Goal: Transaction & Acquisition: Obtain resource

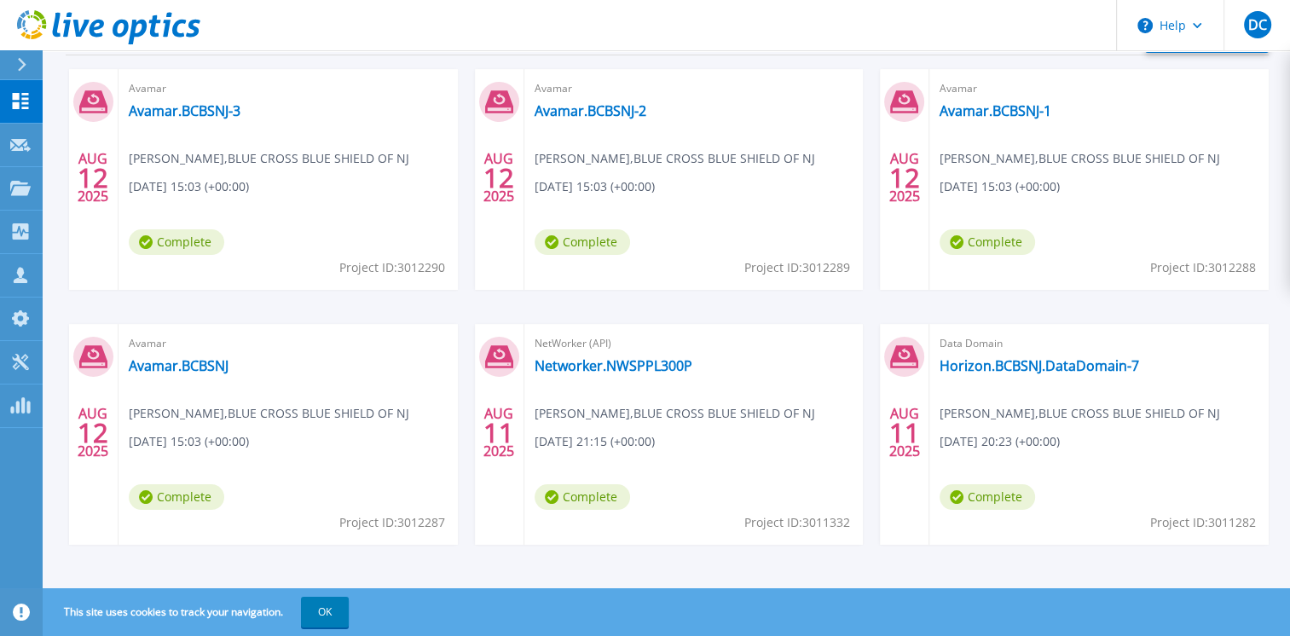
scroll to position [308, 0]
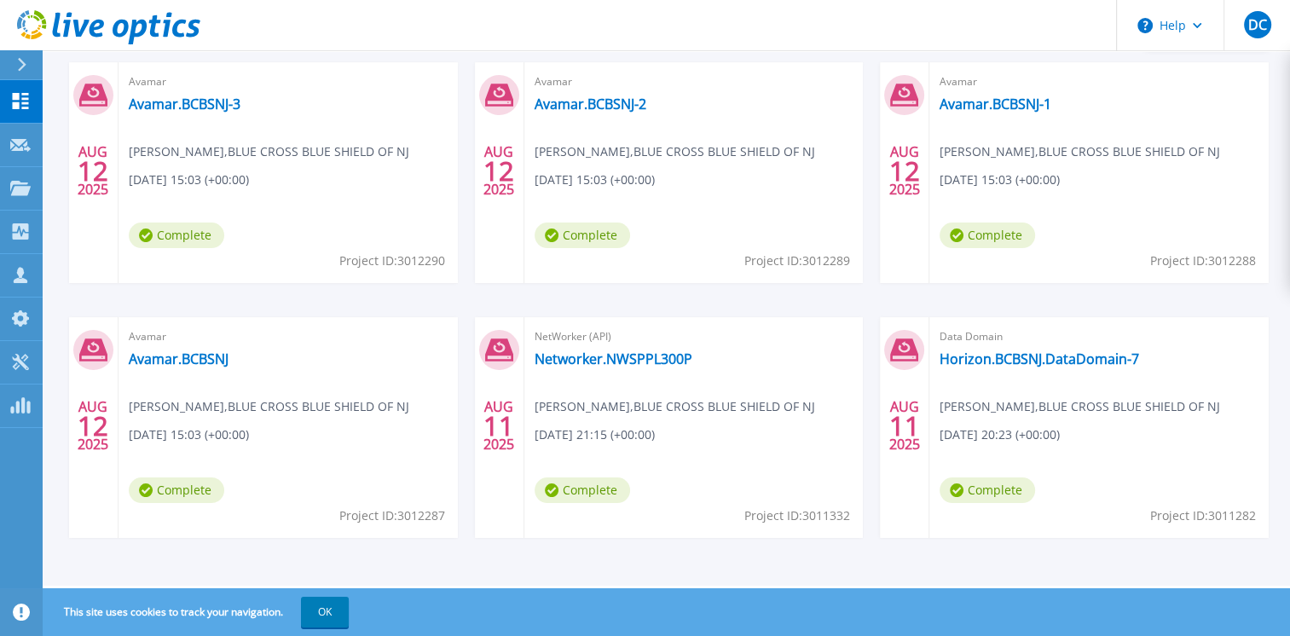
click at [316, 117] on div "Avamar Avamar.BCBSNJ-3 Jason Santos , BLUE CROSS BLUE SHIELD OF NJ 08/12/2025, …" at bounding box center [288, 172] width 339 height 221
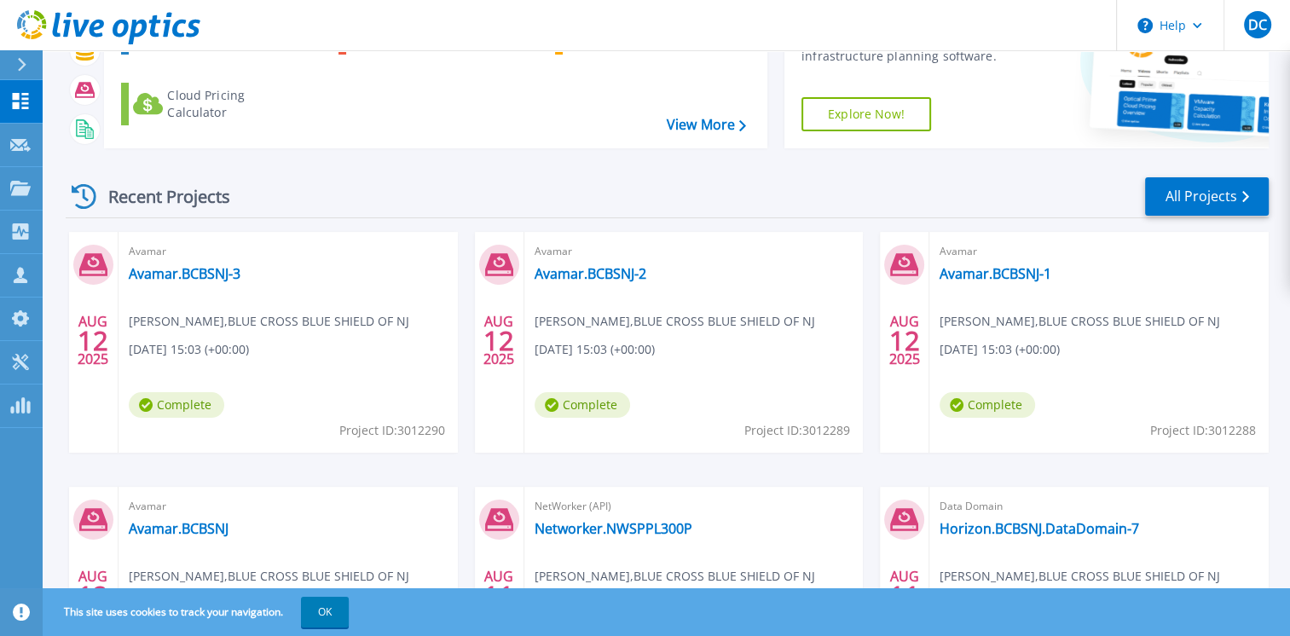
scroll to position [142, 0]
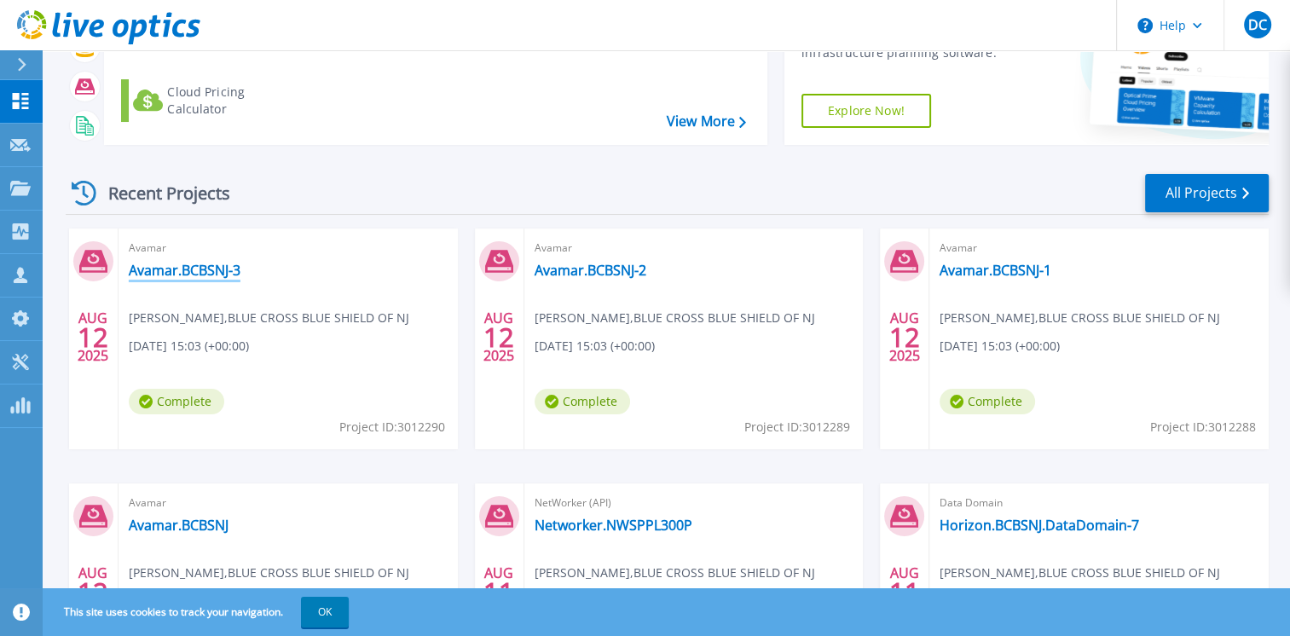
click at [182, 273] on link "Avamar.BCBSNJ-3" at bounding box center [185, 270] width 112 height 17
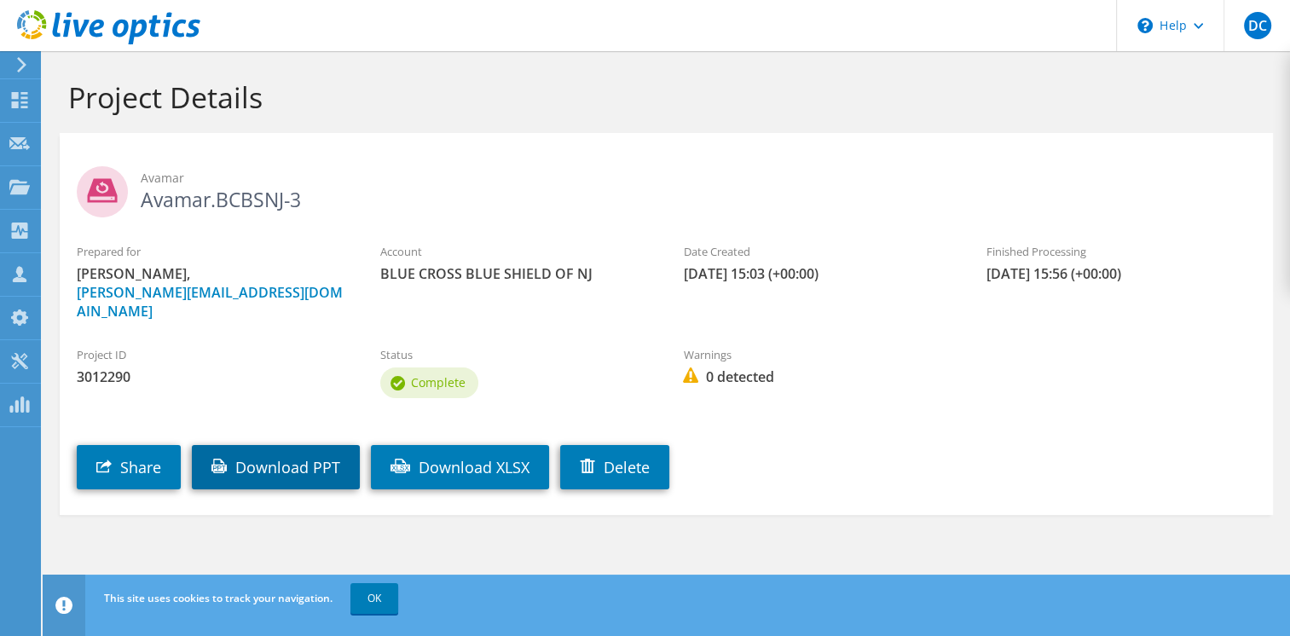
click at [264, 450] on link "Download PPT" at bounding box center [276, 467] width 168 height 44
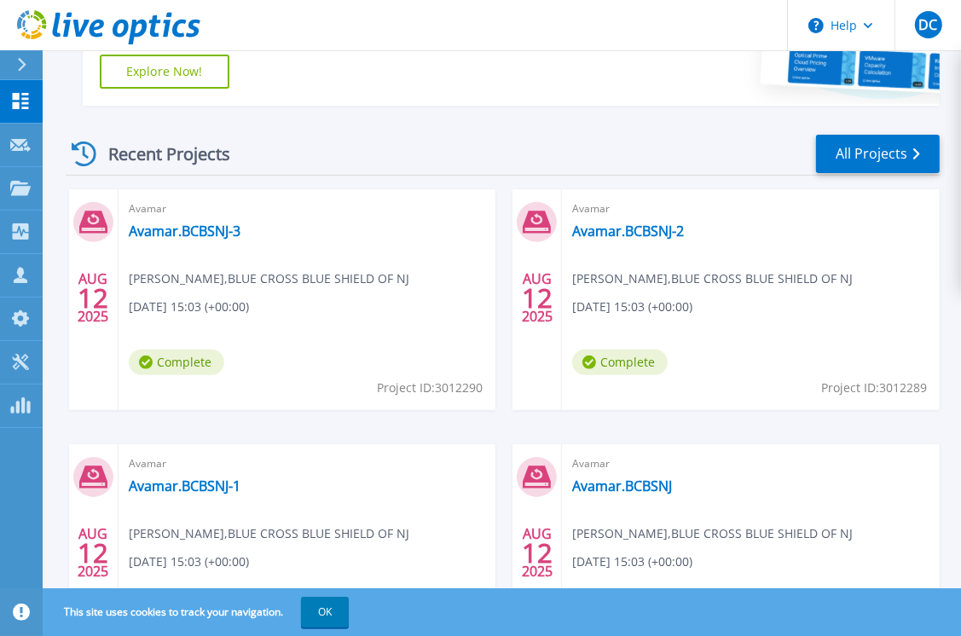
scroll to position [415, 0]
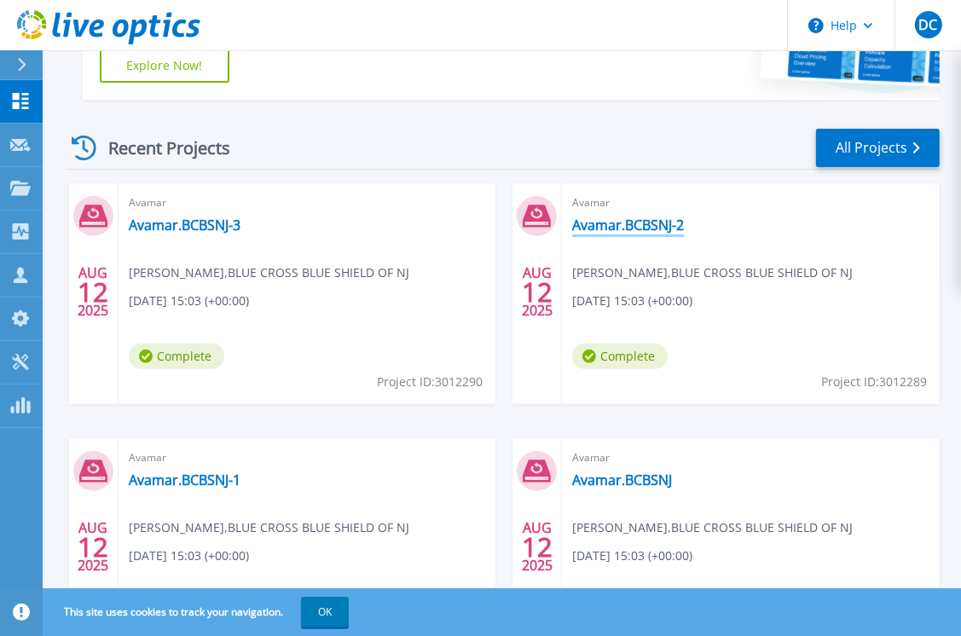
click at [640, 225] on link "Avamar.BCBSNJ-2" at bounding box center [628, 225] width 112 height 17
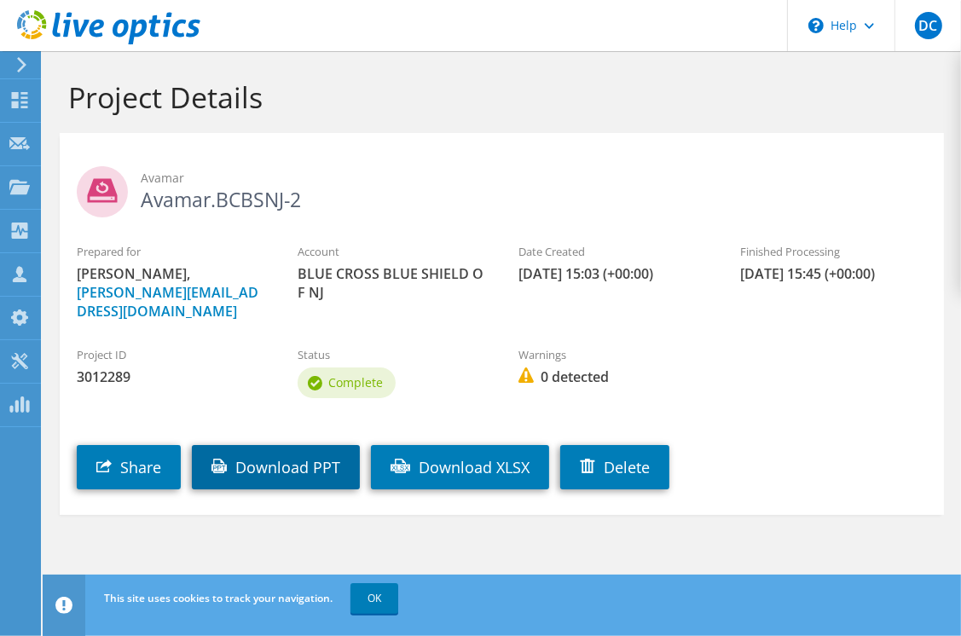
click at [305, 464] on link "Download PPT" at bounding box center [276, 467] width 168 height 44
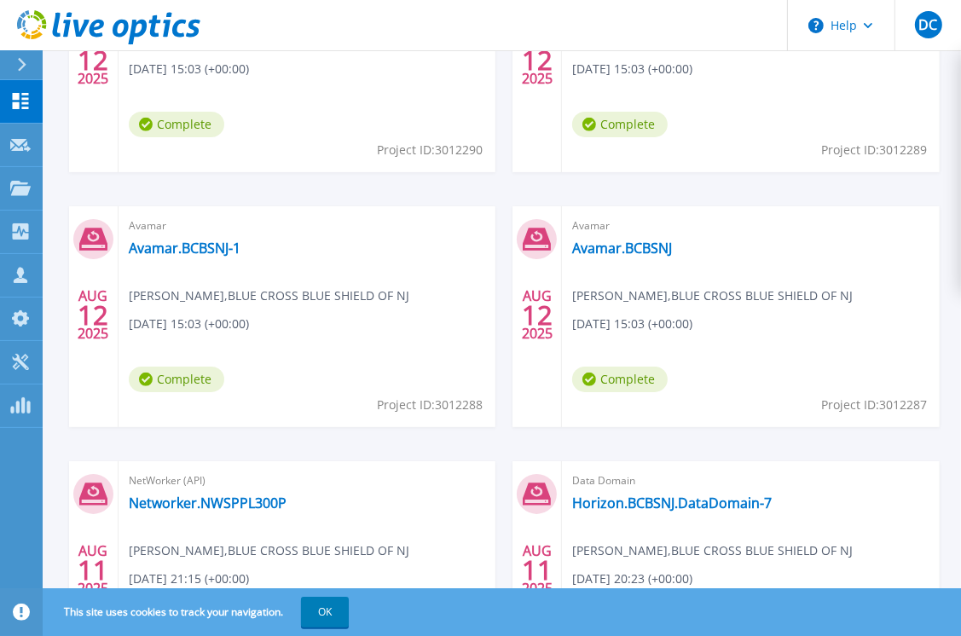
scroll to position [651, 0]
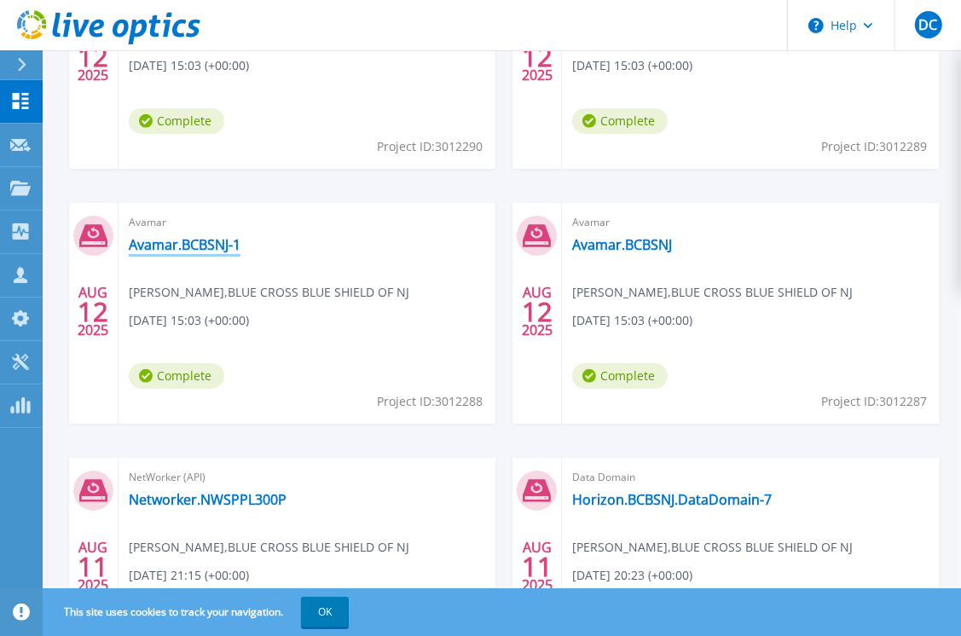
click at [184, 245] on link "Avamar.BCBSNJ-1" at bounding box center [185, 244] width 112 height 17
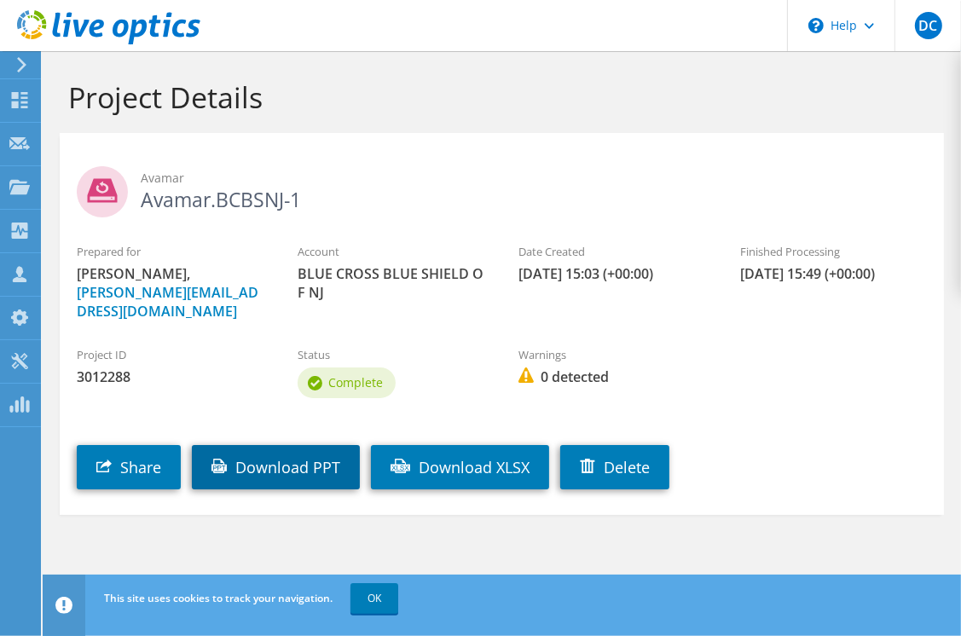
click at [297, 466] on link "Download PPT" at bounding box center [276, 467] width 168 height 44
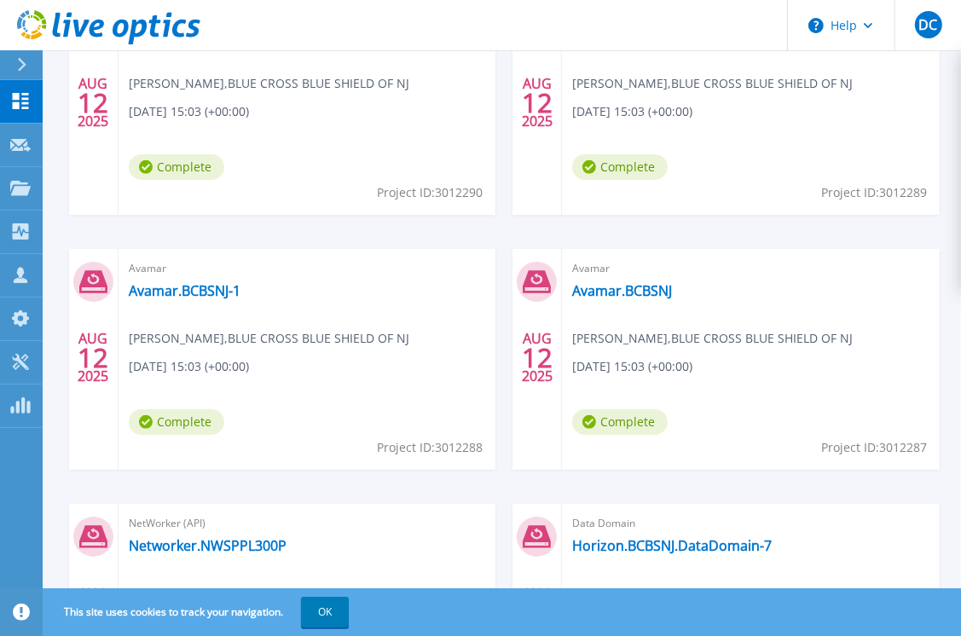
scroll to position [610, 0]
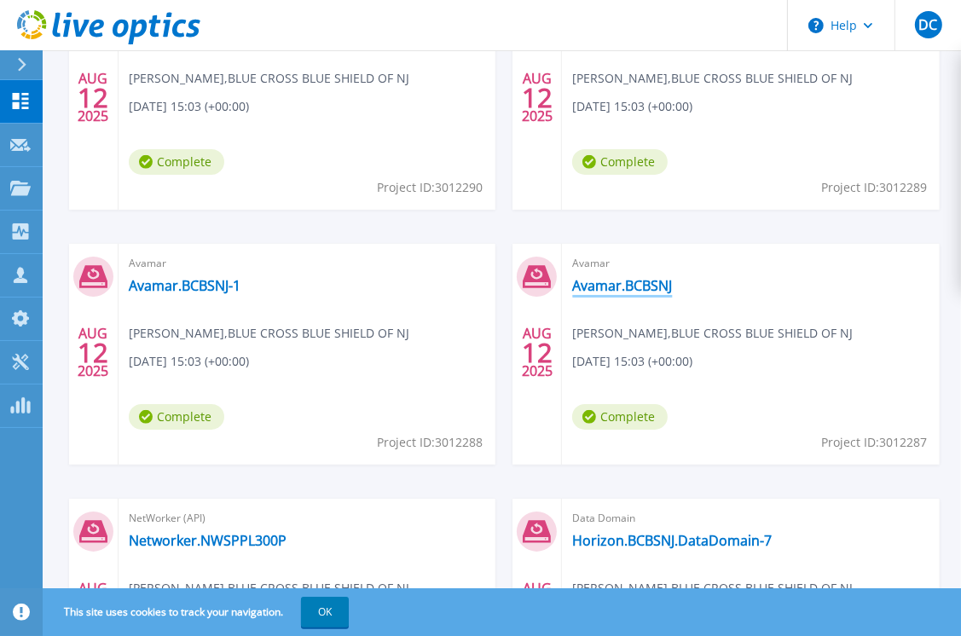
click at [621, 279] on link "Avamar.BCBSNJ" at bounding box center [622, 285] width 100 height 17
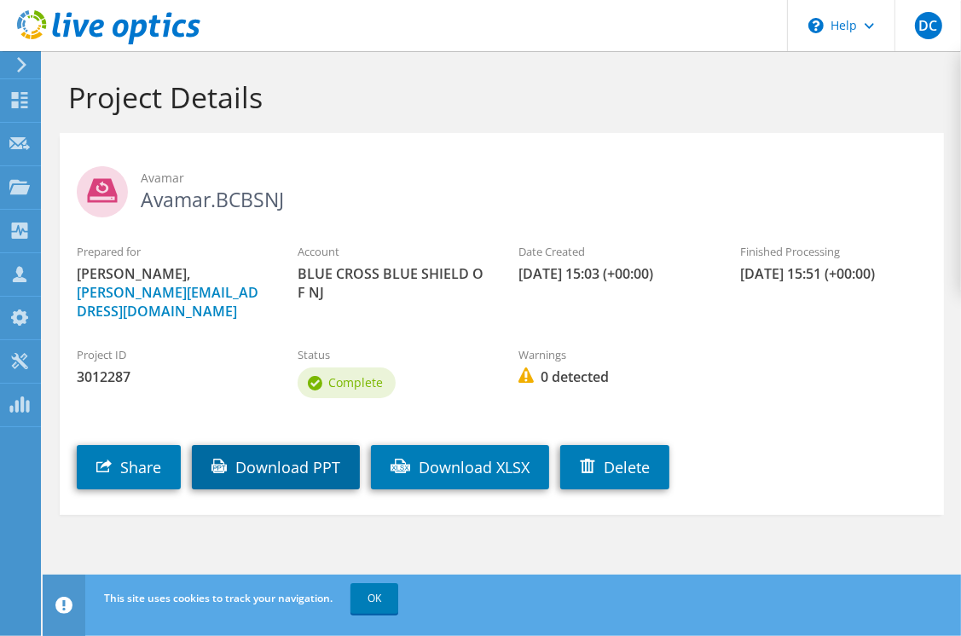
click at [261, 455] on link "Download PPT" at bounding box center [276, 467] width 168 height 44
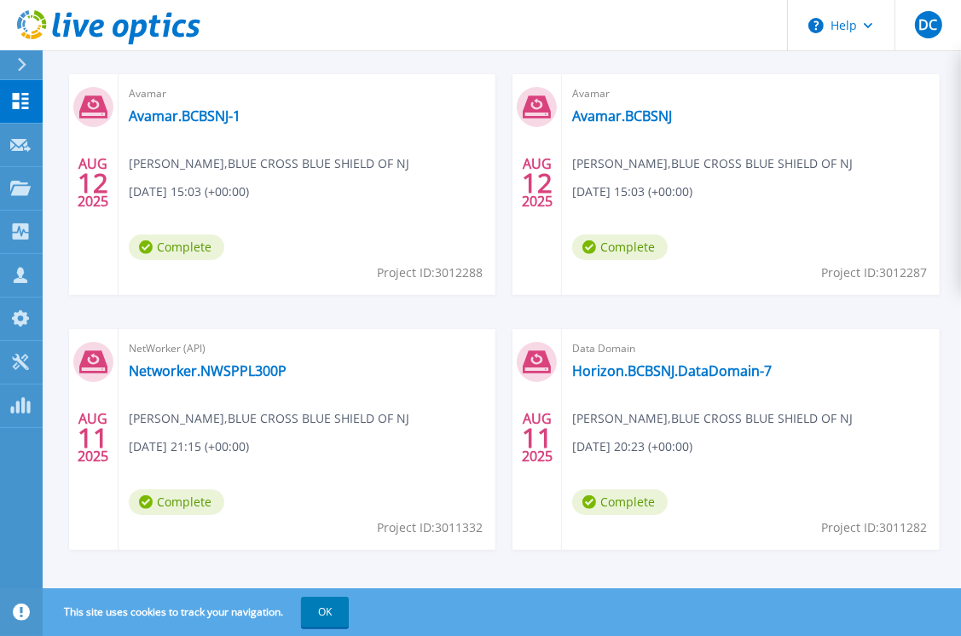
scroll to position [791, 0]
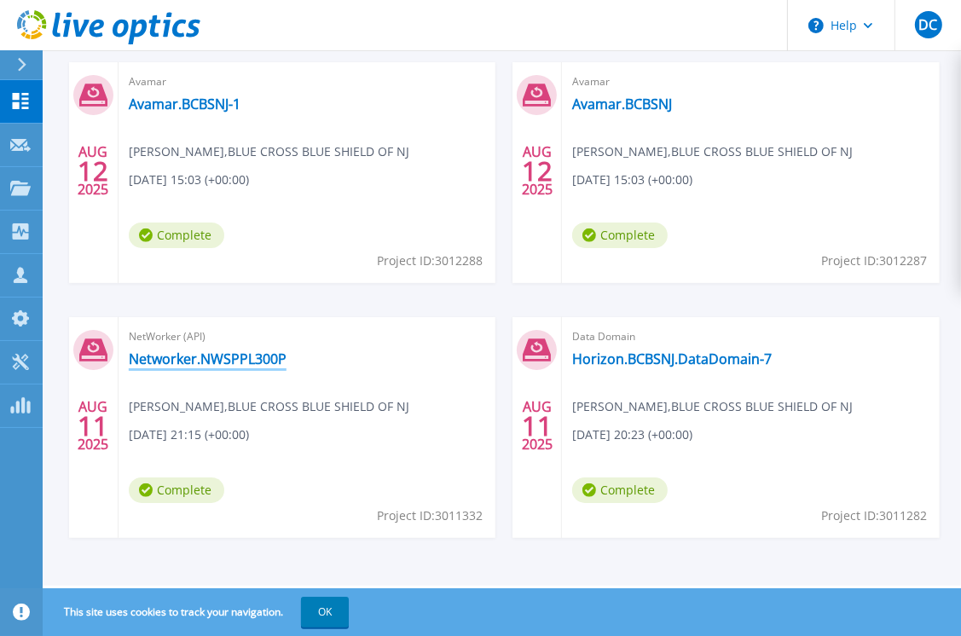
click at [207, 362] on link "Networker.NWSPPL300P" at bounding box center [208, 359] width 158 height 17
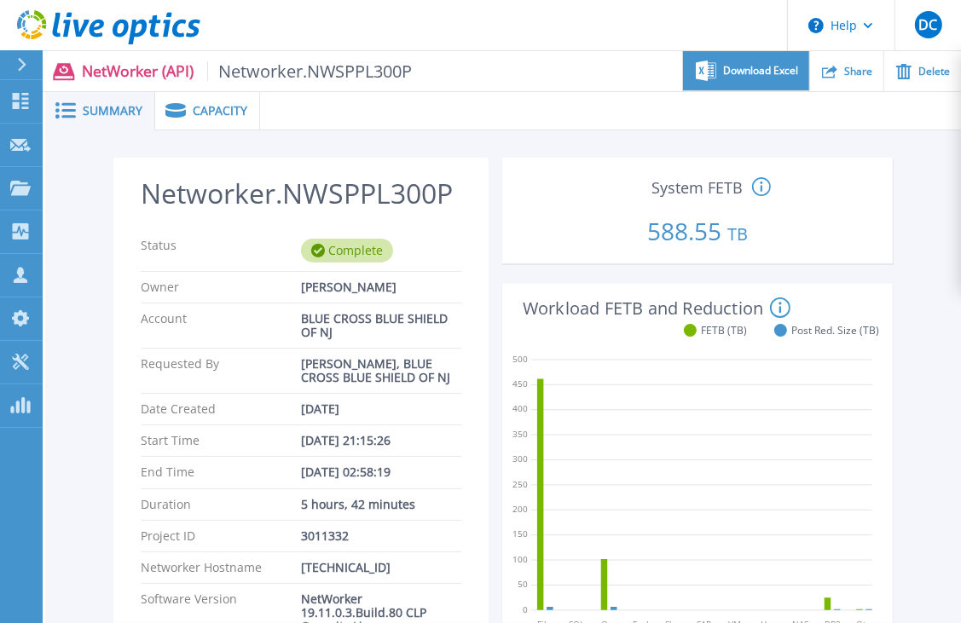
click at [757, 82] on div "Download Excel" at bounding box center [745, 71] width 125 height 40
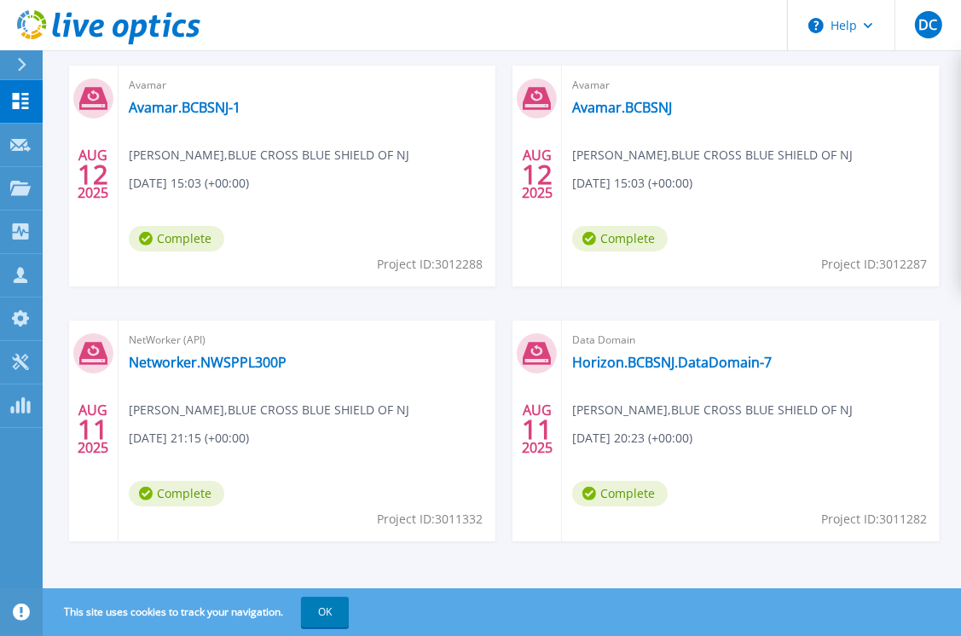
scroll to position [791, 0]
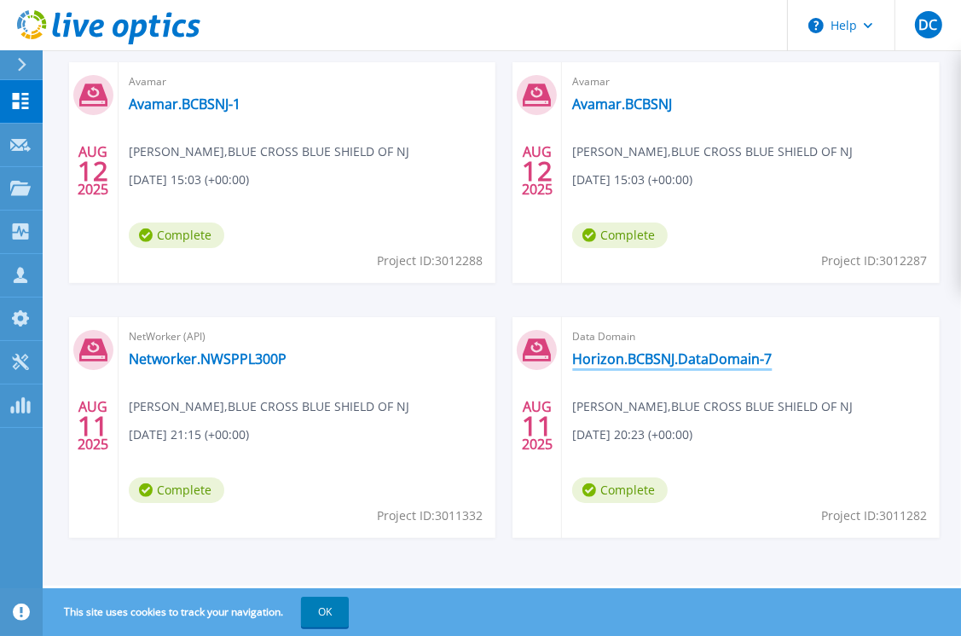
click at [668, 367] on link "Horizon.BCBSNJ.DataDomain-7" at bounding box center [672, 359] width 200 height 17
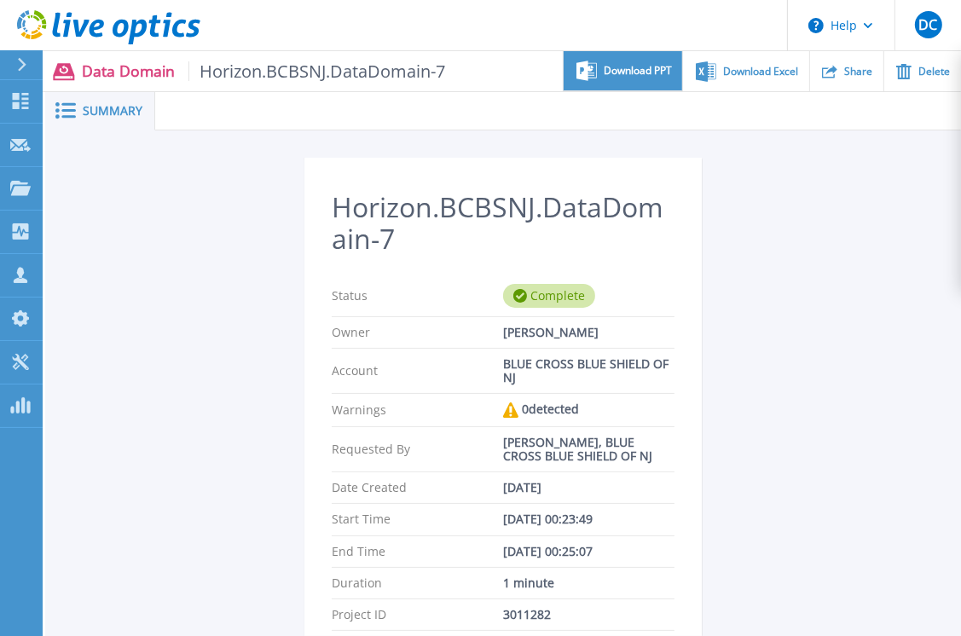
click at [629, 83] on div "Download PPT" at bounding box center [623, 71] width 119 height 40
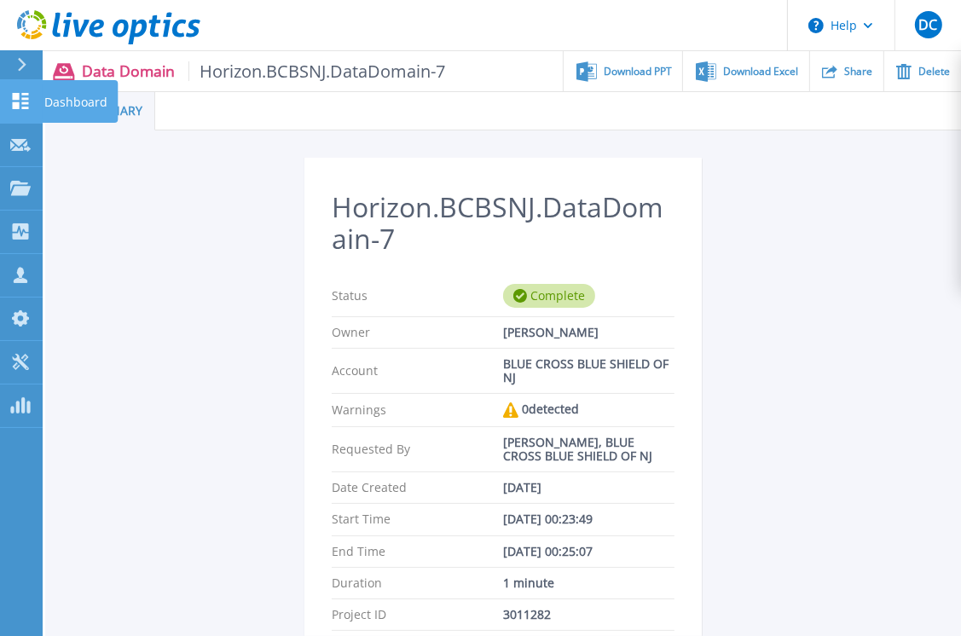
click at [62, 106] on p "Dashboard" at bounding box center [75, 102] width 63 height 44
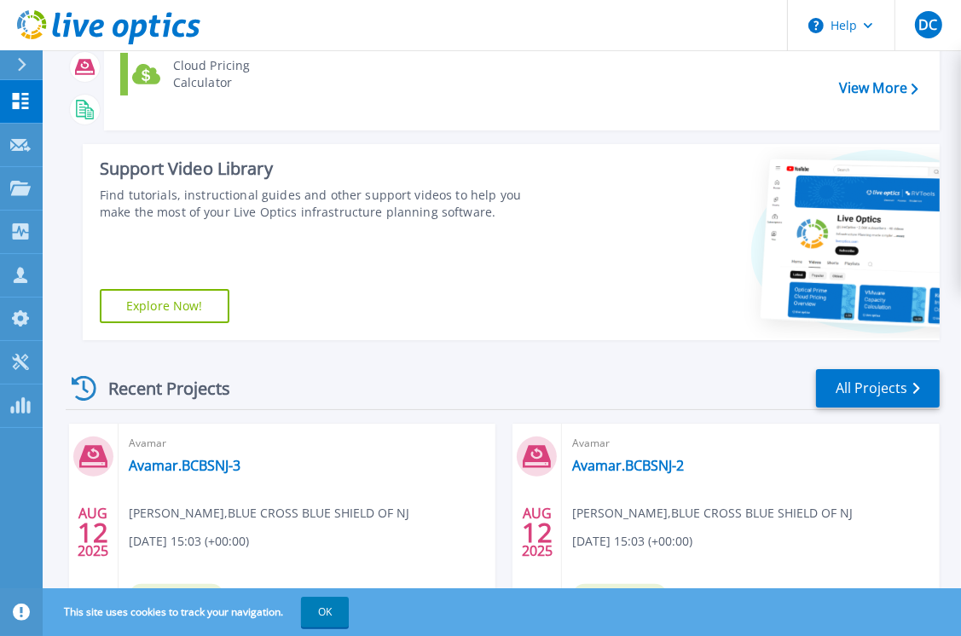
scroll to position [216, 0]
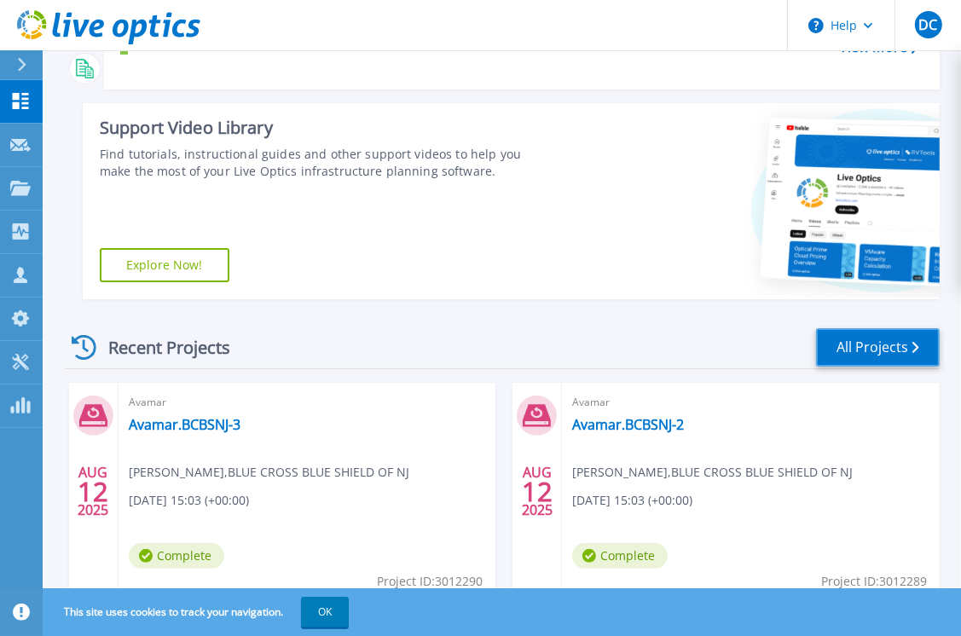
click at [880, 349] on link "All Projects" at bounding box center [878, 347] width 124 height 38
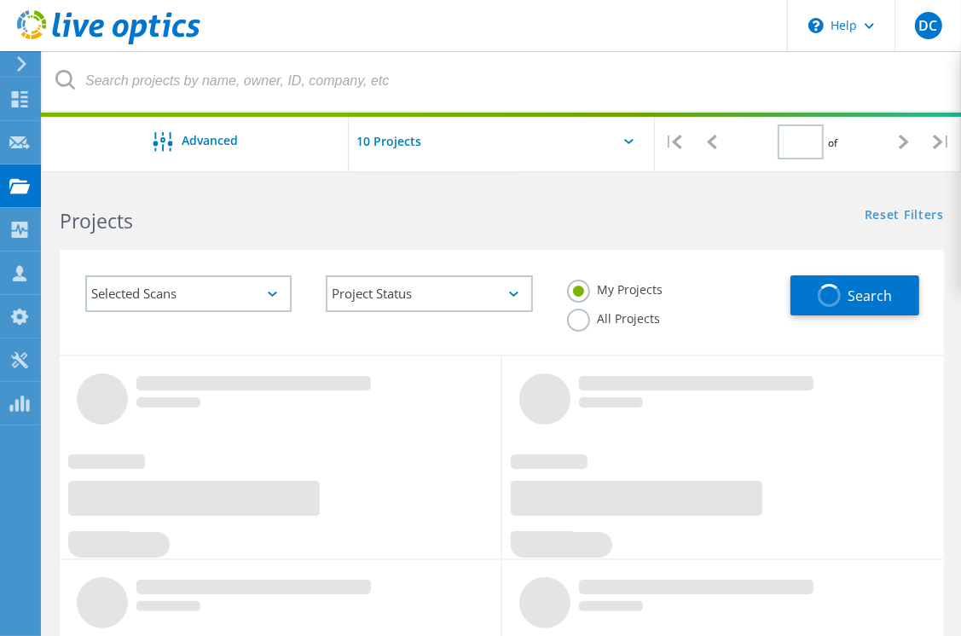
type input "1"
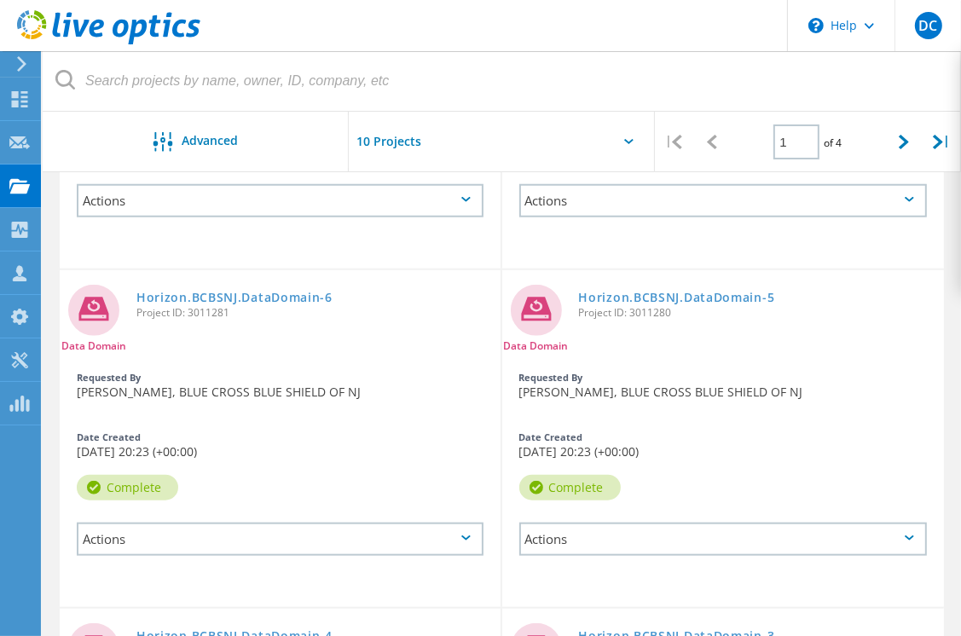
scroll to position [1162, 0]
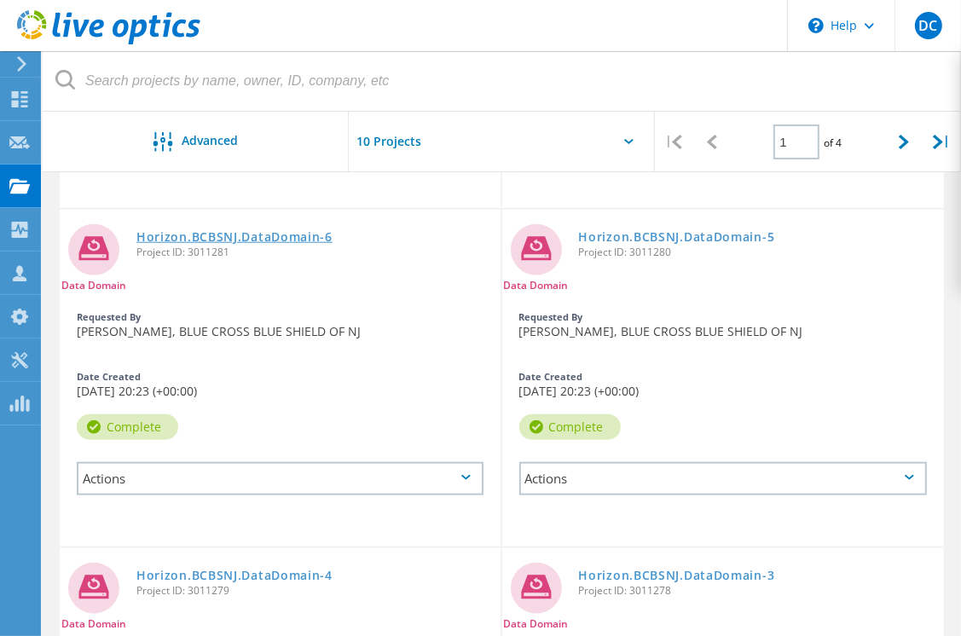
click at [228, 235] on link "Horizon.BCBSNJ.DataDomain-6" at bounding box center [234, 237] width 196 height 12
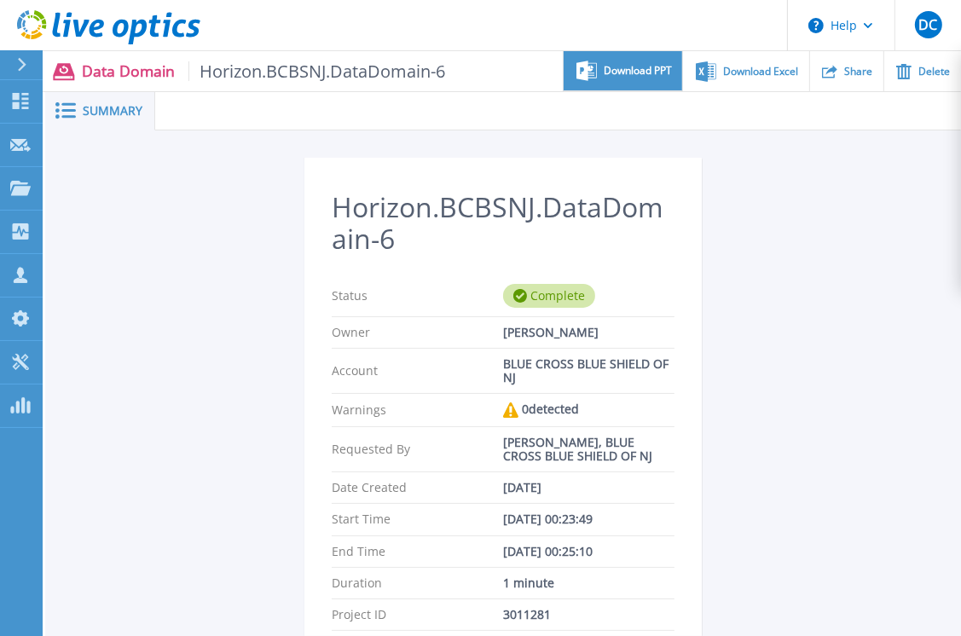
click at [638, 63] on div "Download PPT" at bounding box center [623, 71] width 119 height 40
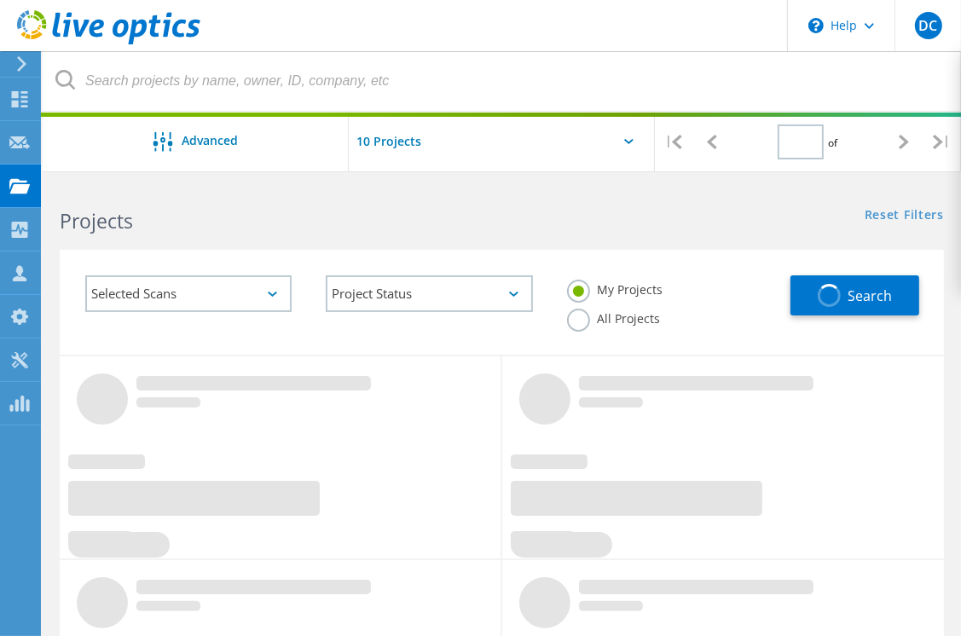
type input "1"
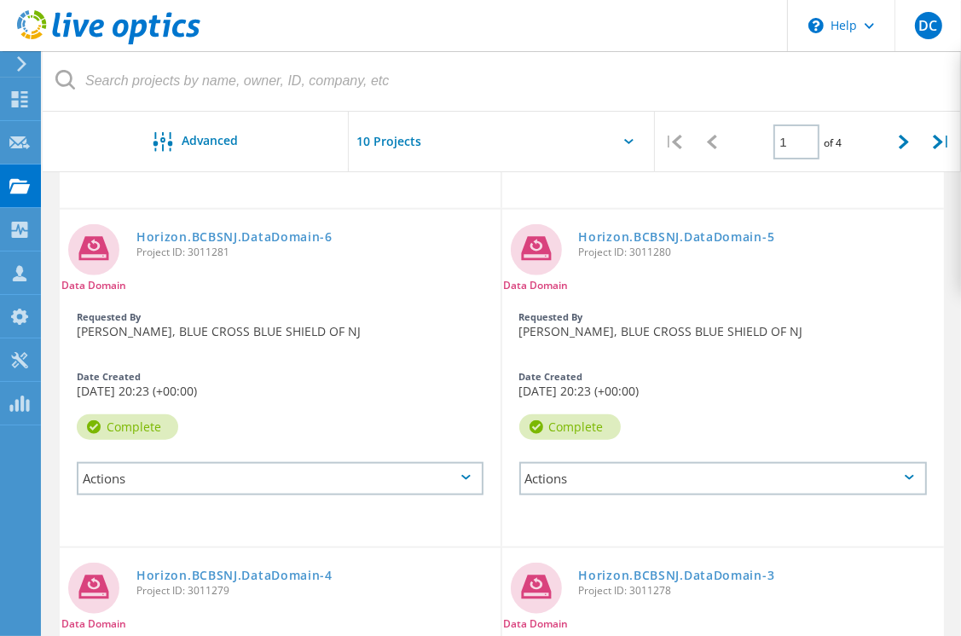
scroll to position [1201, 0]
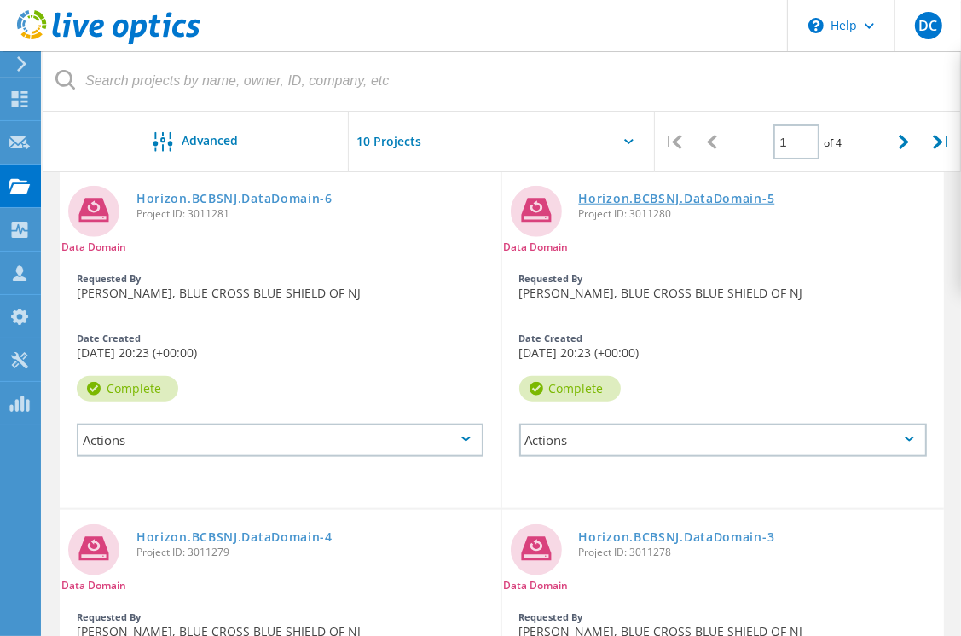
click at [645, 201] on link "Horizon.BCBSNJ.DataDomain-5" at bounding box center [677, 199] width 196 height 12
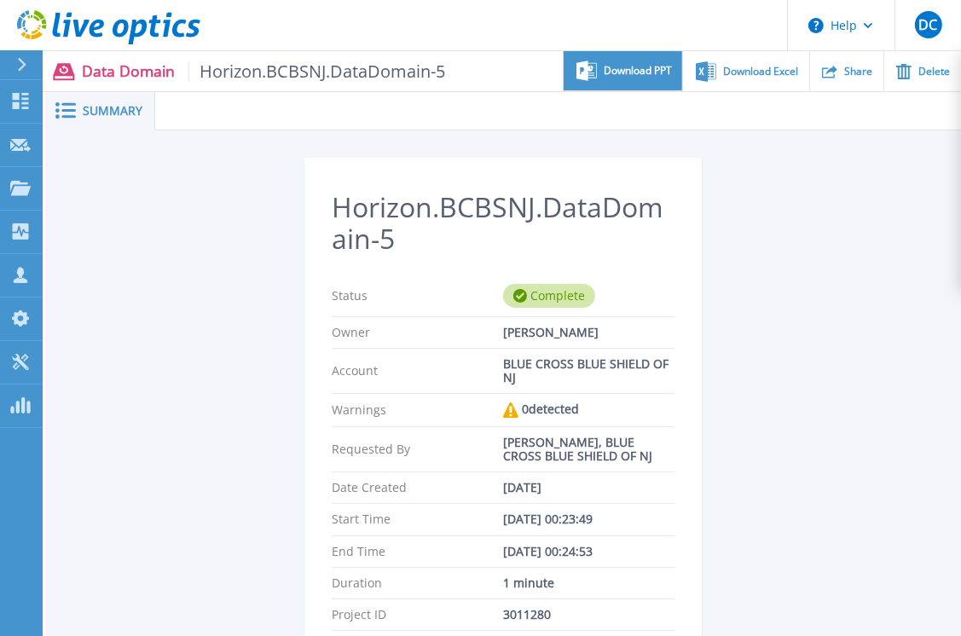
click at [634, 70] on span "Download PPT" at bounding box center [638, 71] width 68 height 10
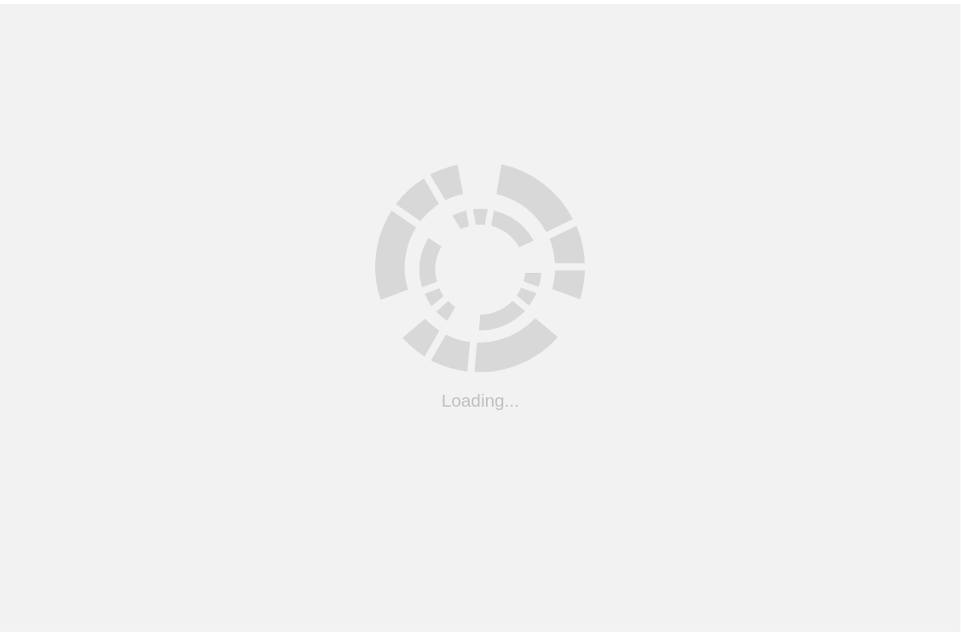
scroll to position [208, 0]
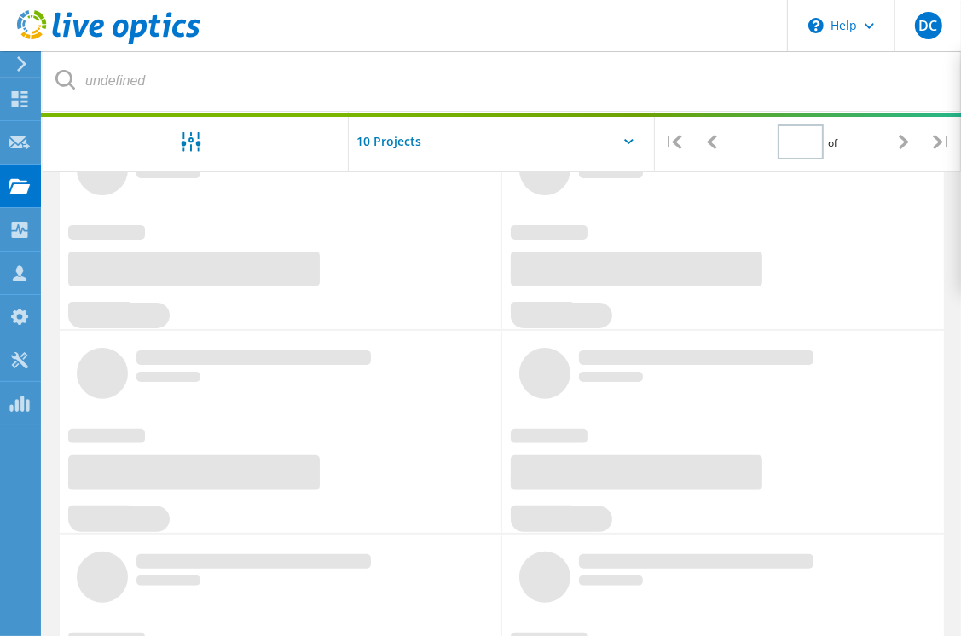
type input "1"
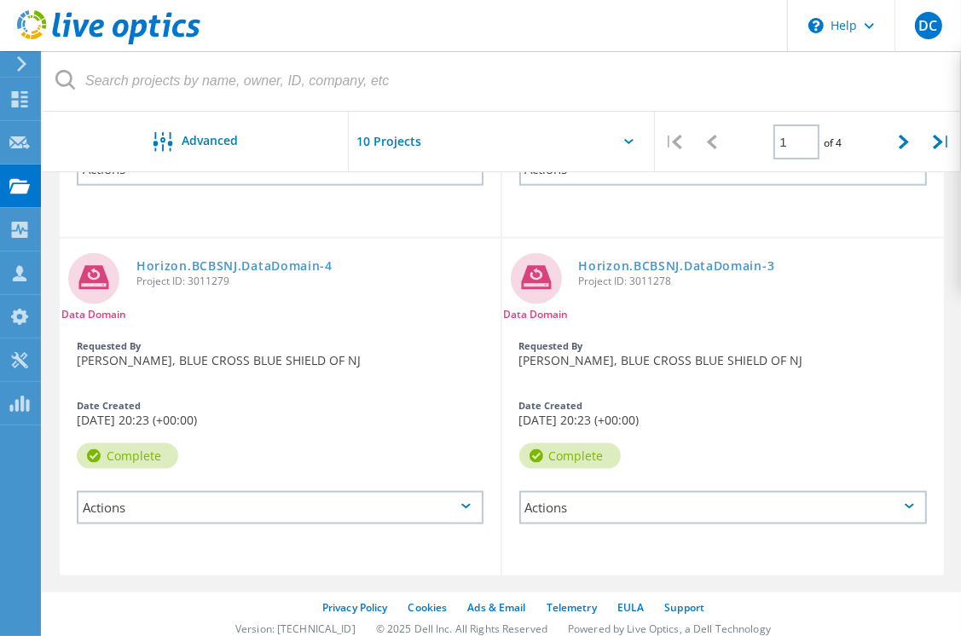
scroll to position [1477, 0]
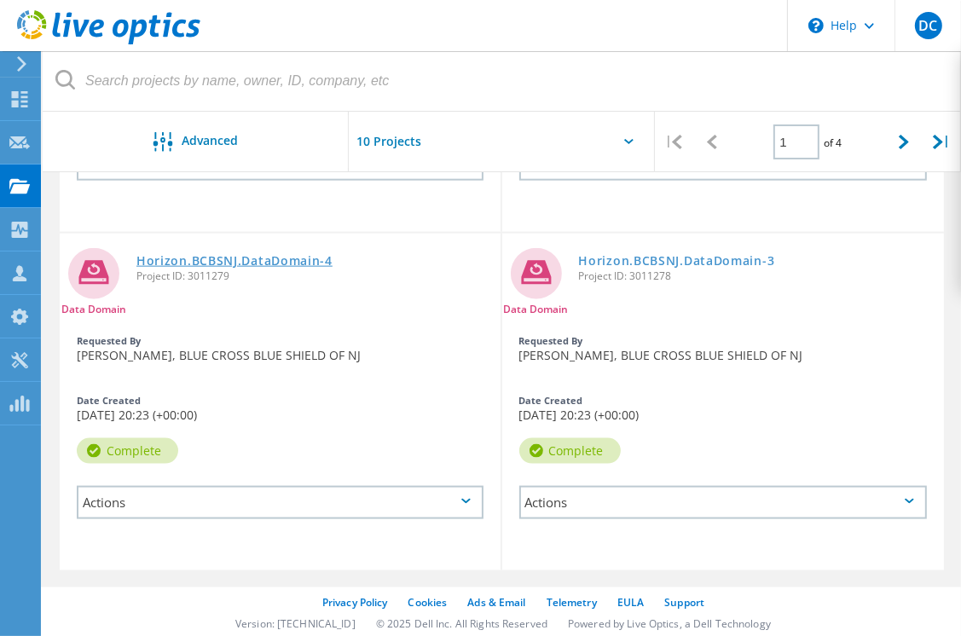
click at [203, 255] on link "Horizon.BCBSNJ.DataDomain-4" at bounding box center [234, 261] width 196 height 12
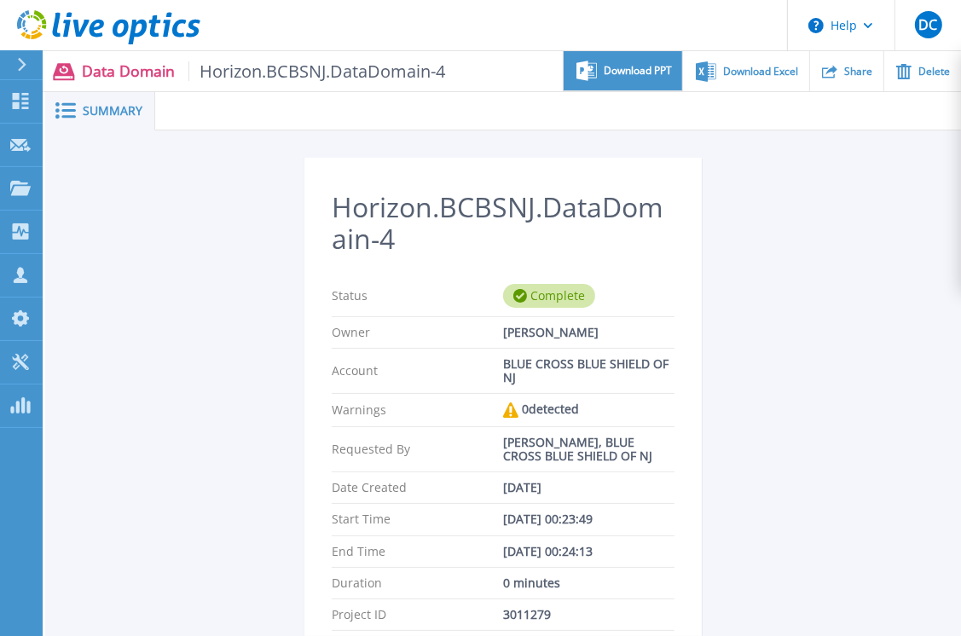
click at [636, 78] on div "Download PPT" at bounding box center [623, 71] width 119 height 40
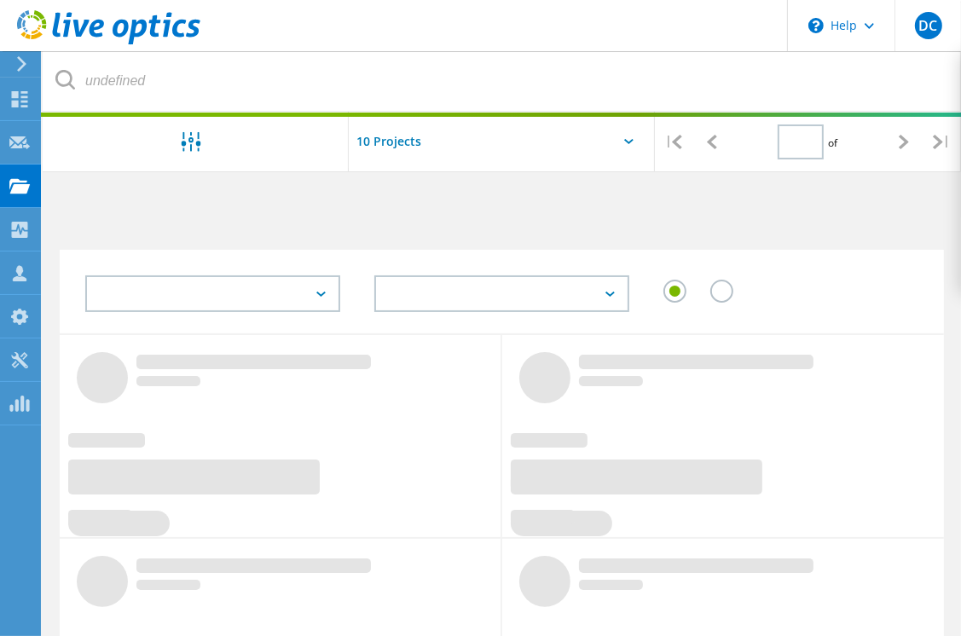
scroll to position [781, 0]
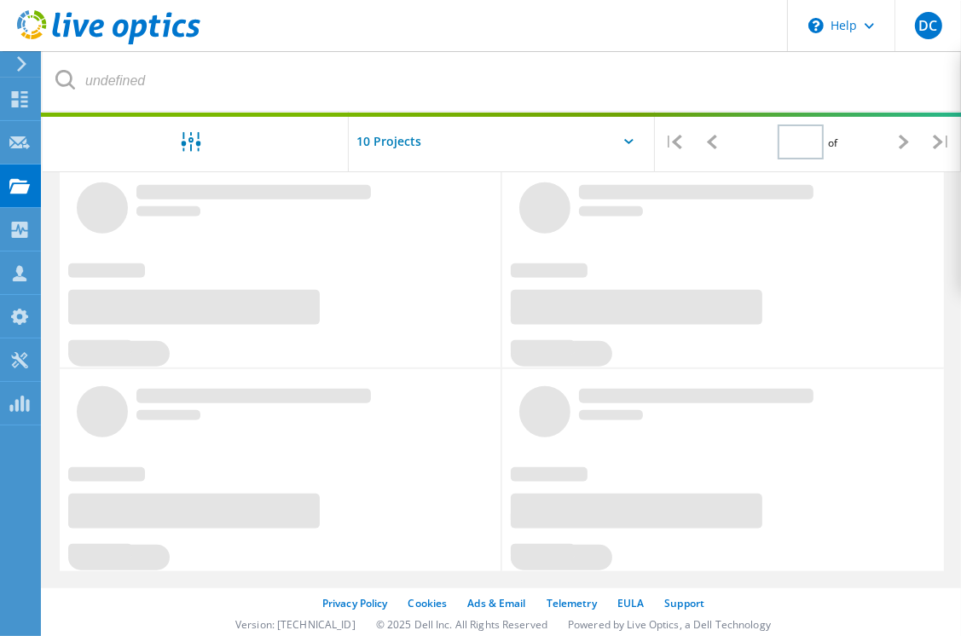
type input "1"
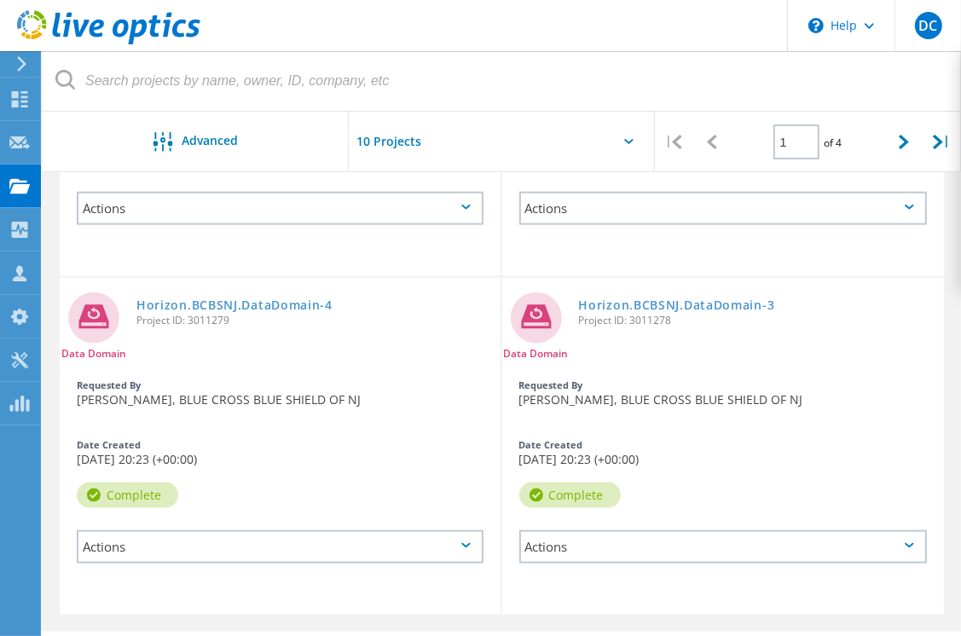
scroll to position [1477, 0]
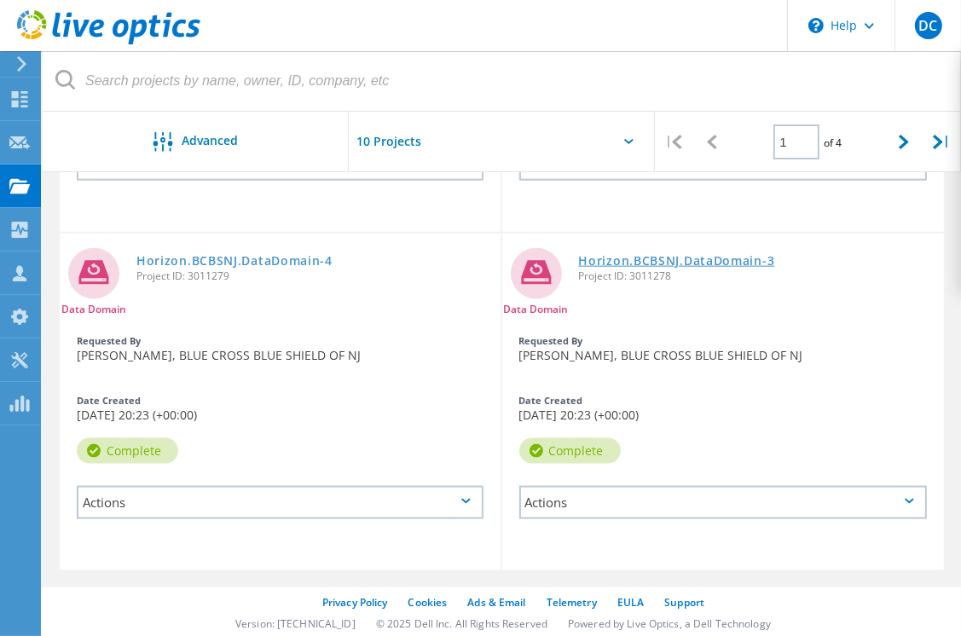
click at [661, 260] on link "Horizon.BCBSNJ.DataDomain-3" at bounding box center [677, 261] width 196 height 12
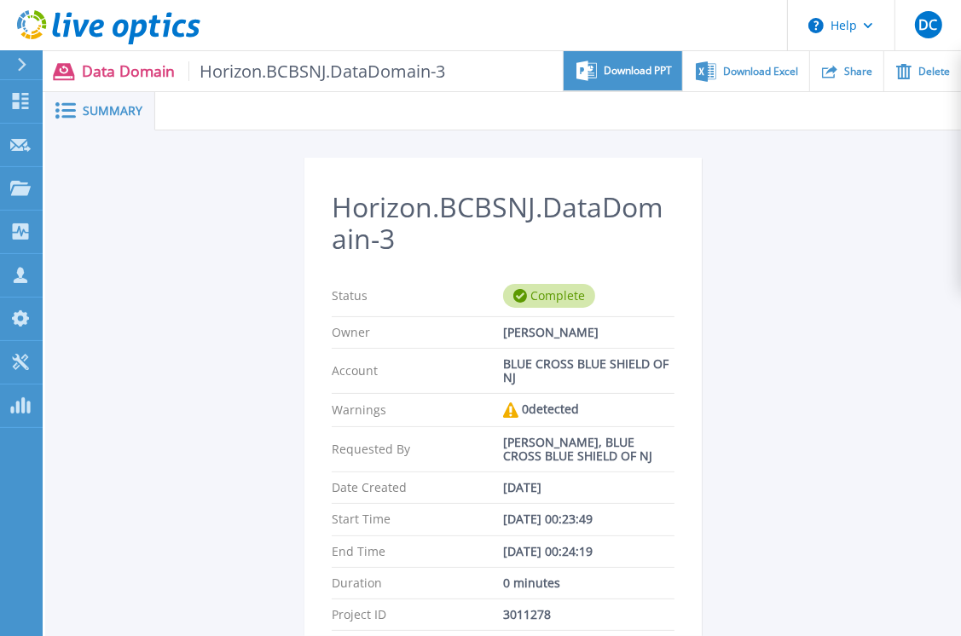
click at [637, 82] on div "Download PPT" at bounding box center [623, 71] width 119 height 40
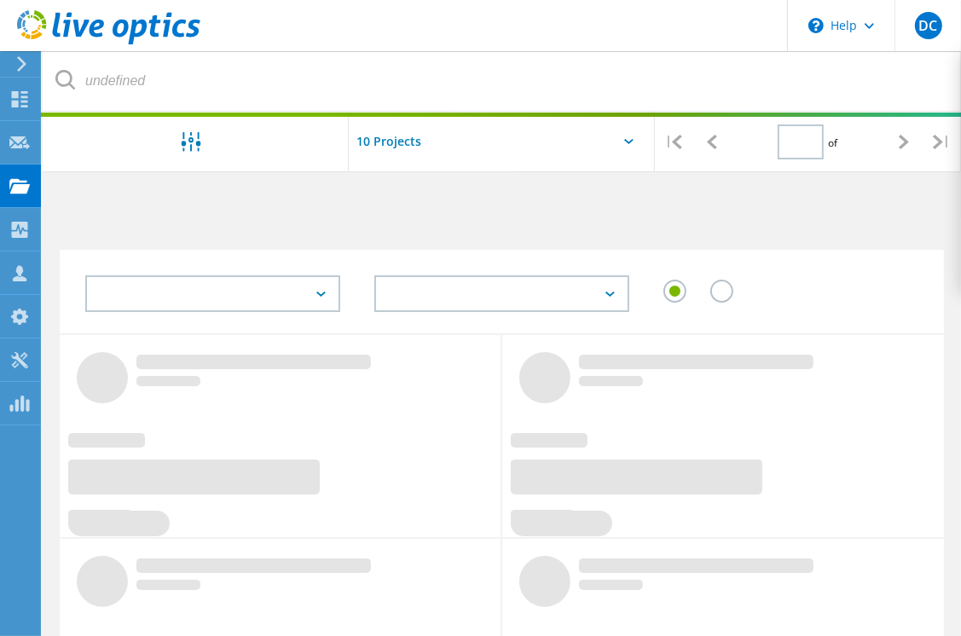
scroll to position [781, 0]
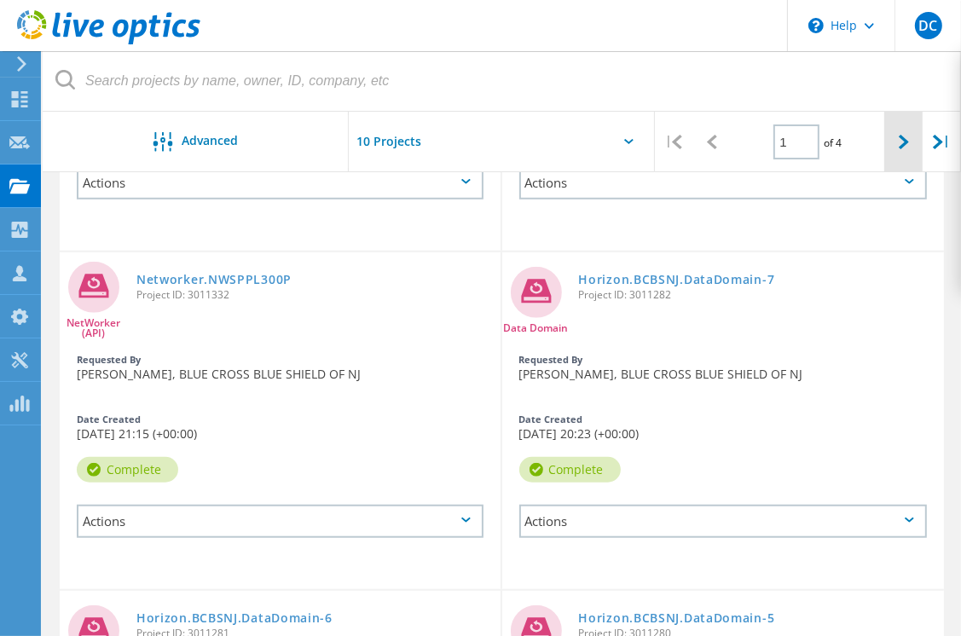
click at [909, 138] on div at bounding box center [903, 142] width 38 height 61
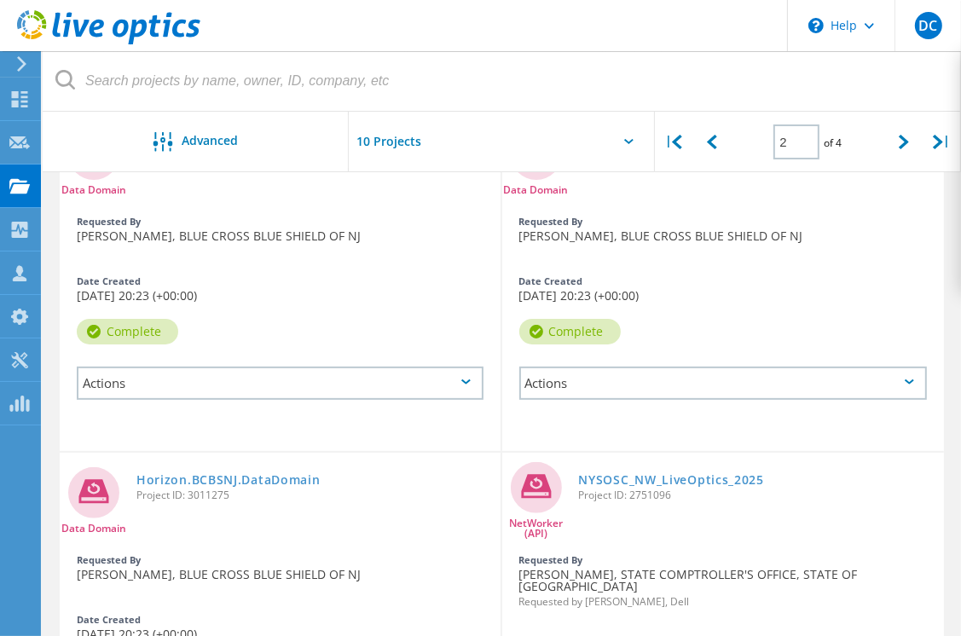
scroll to position [235, 0]
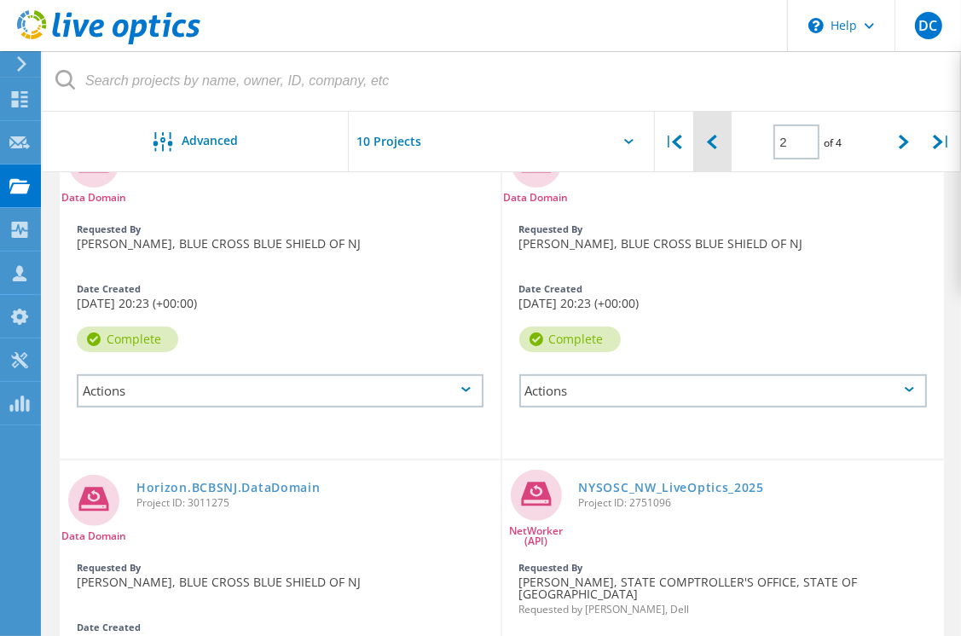
click at [715, 136] on icon at bounding box center [712, 142] width 10 height 14
type input "1"
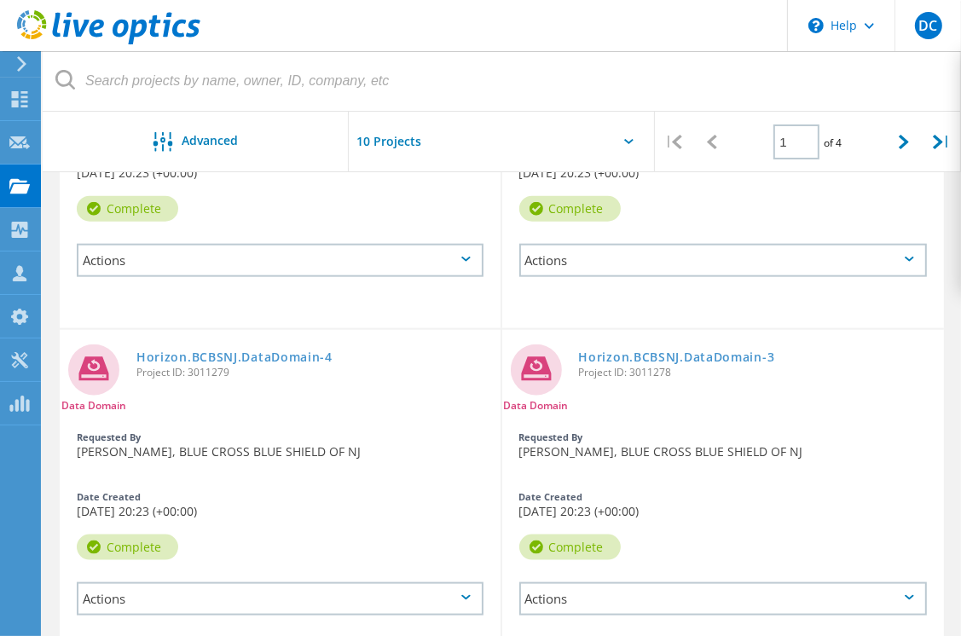
scroll to position [1477, 0]
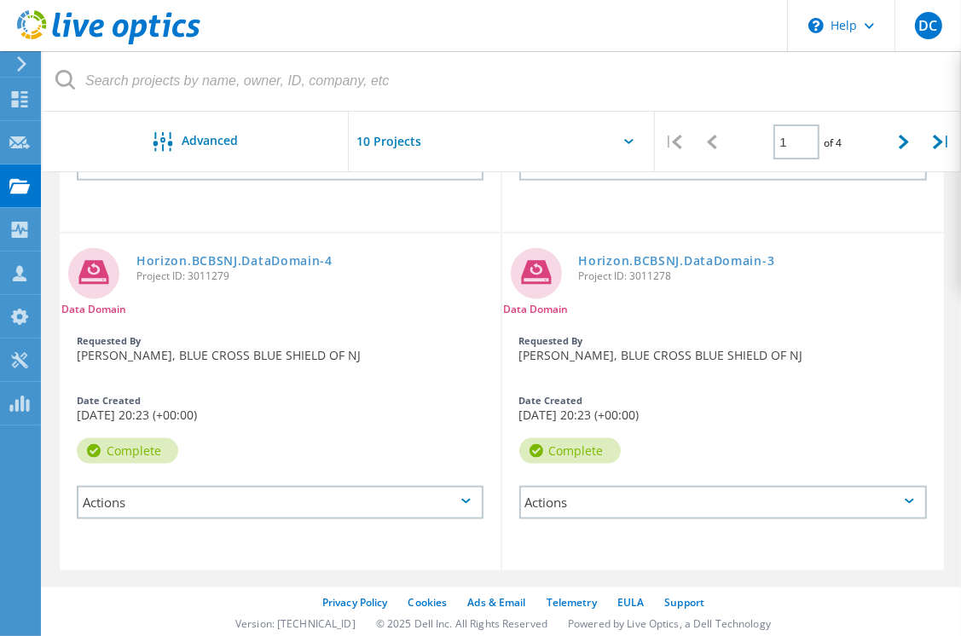
click at [909, 499] on icon at bounding box center [909, 501] width 9 height 5
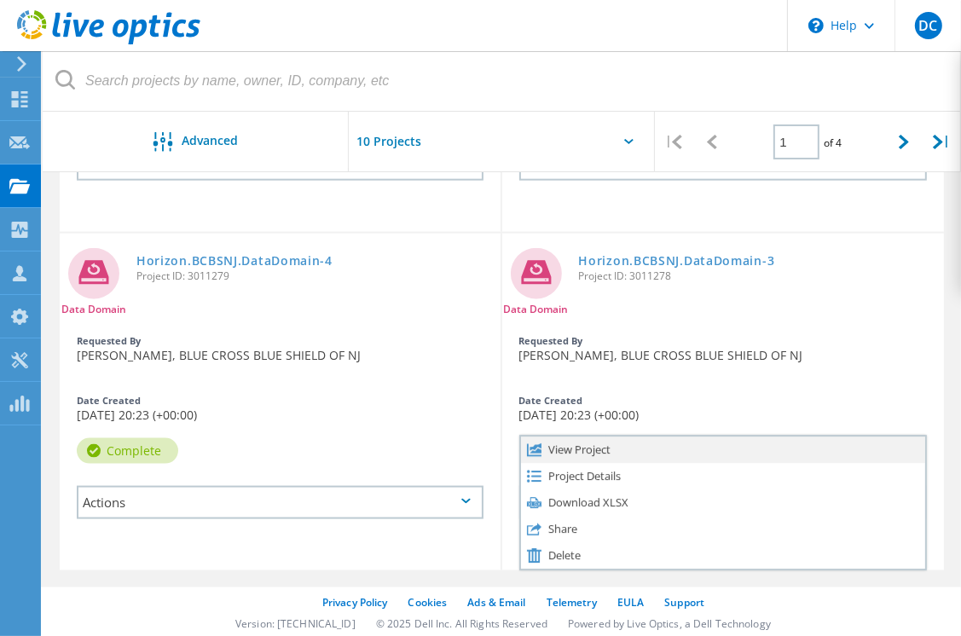
click at [587, 449] on div "View Project" at bounding box center [723, 450] width 405 height 26
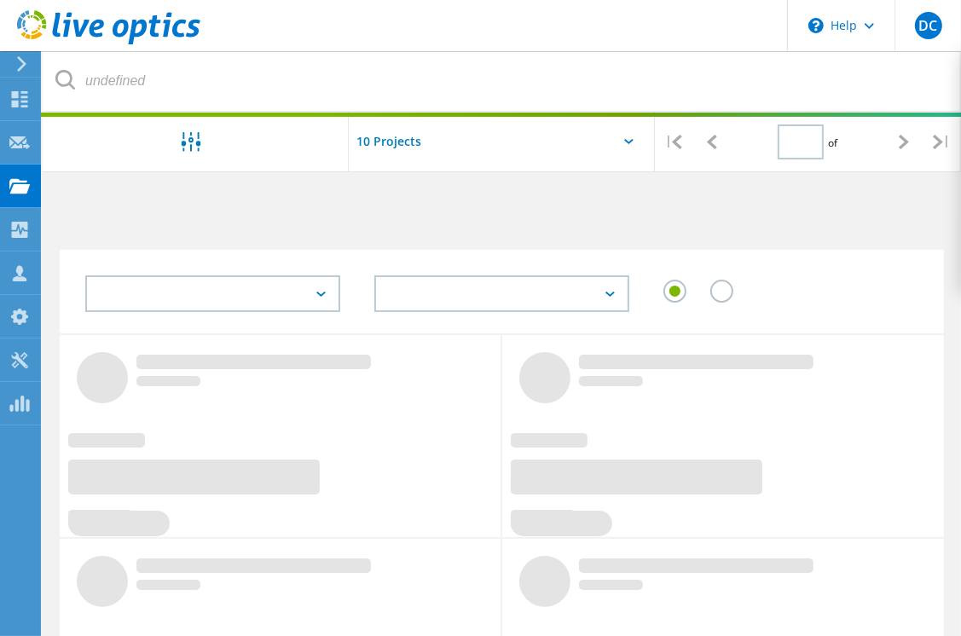
scroll to position [781, 0]
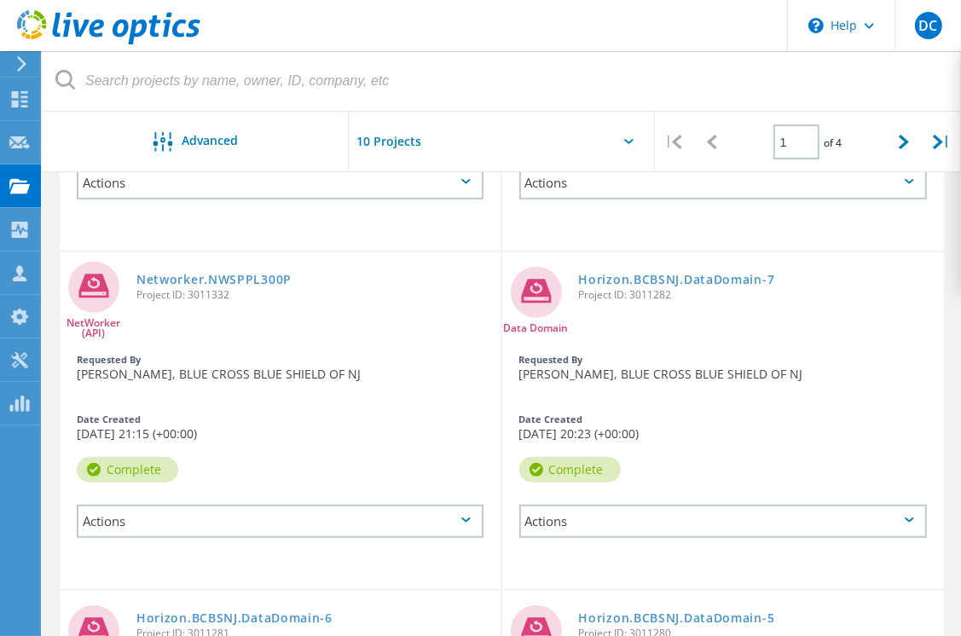
click at [395, 140] on input "text" at bounding box center [434, 142] width 171 height 60
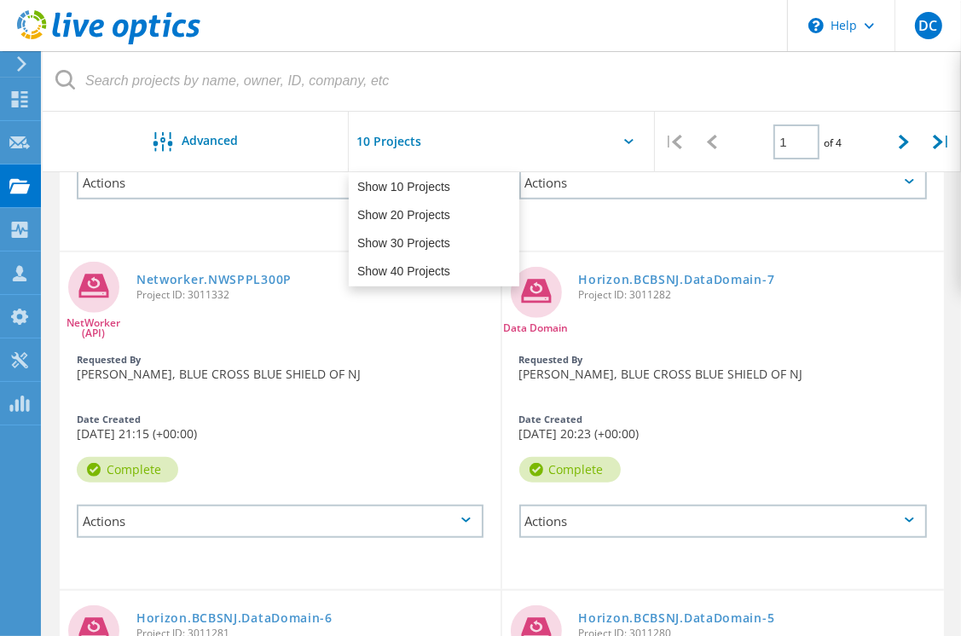
click at [633, 138] on div at bounding box center [502, 147] width 306 height 70
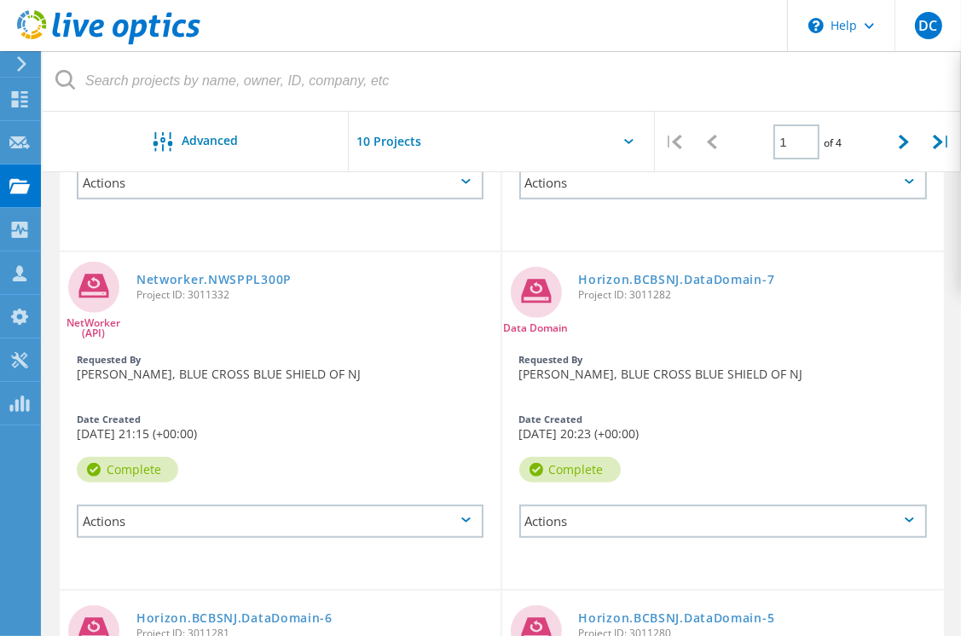
click at [627, 138] on div "Pull down to refresh... Release to refresh... Refreshing... Show 10 Projects Sh…" at bounding box center [502, 147] width 306 height 70
click at [911, 142] on div at bounding box center [903, 142] width 38 height 61
type input "2"
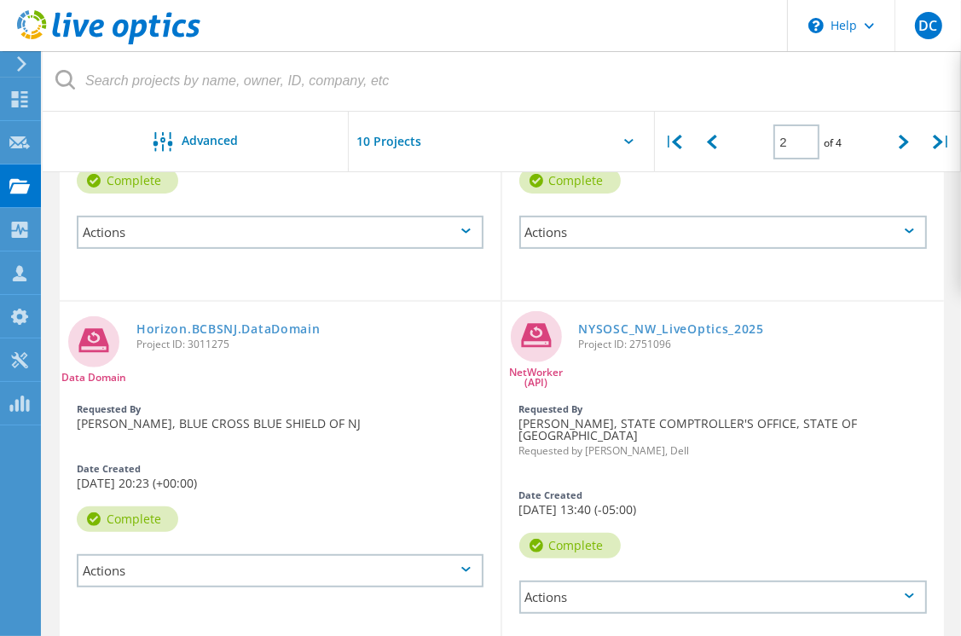
scroll to position [437, 0]
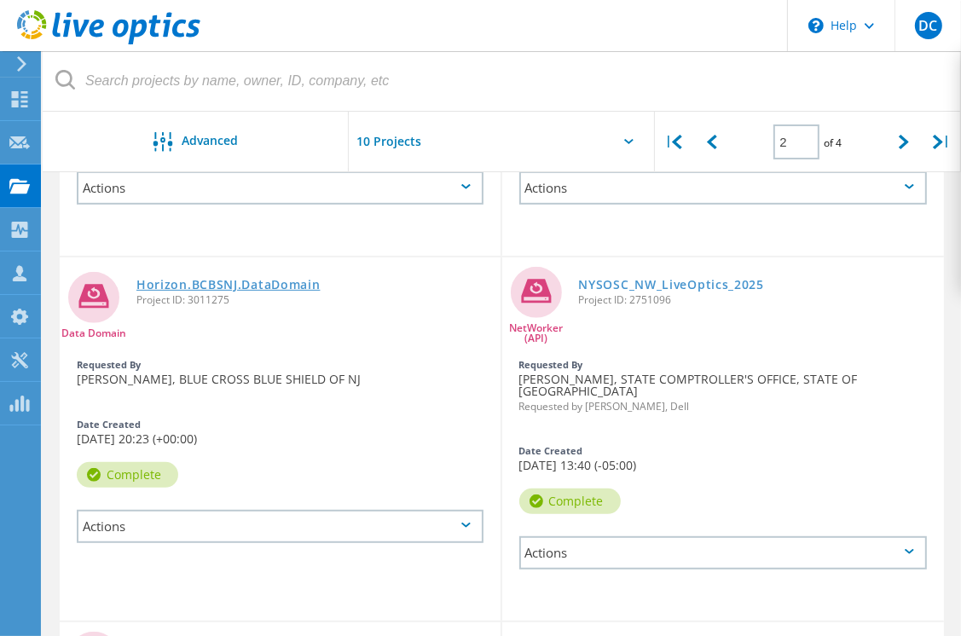
click at [184, 290] on link "Horizon.BCBSNJ.DataDomain" at bounding box center [228, 285] width 184 height 12
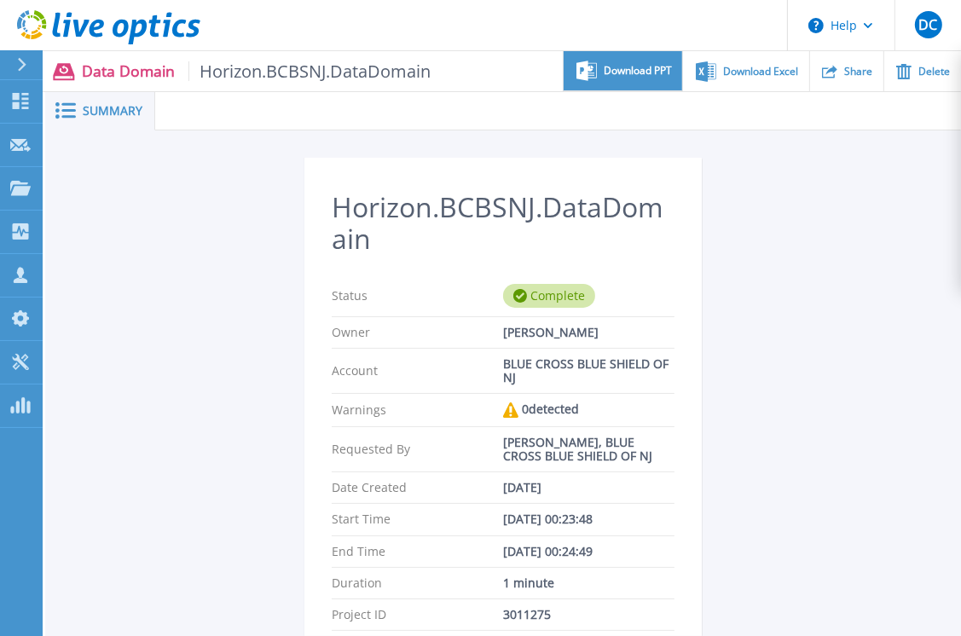
click at [637, 70] on span "Download PPT" at bounding box center [638, 71] width 68 height 10
click at [61, 101] on div "Summary" at bounding box center [100, 111] width 110 height 38
click at [65, 108] on icon at bounding box center [65, 110] width 20 height 16
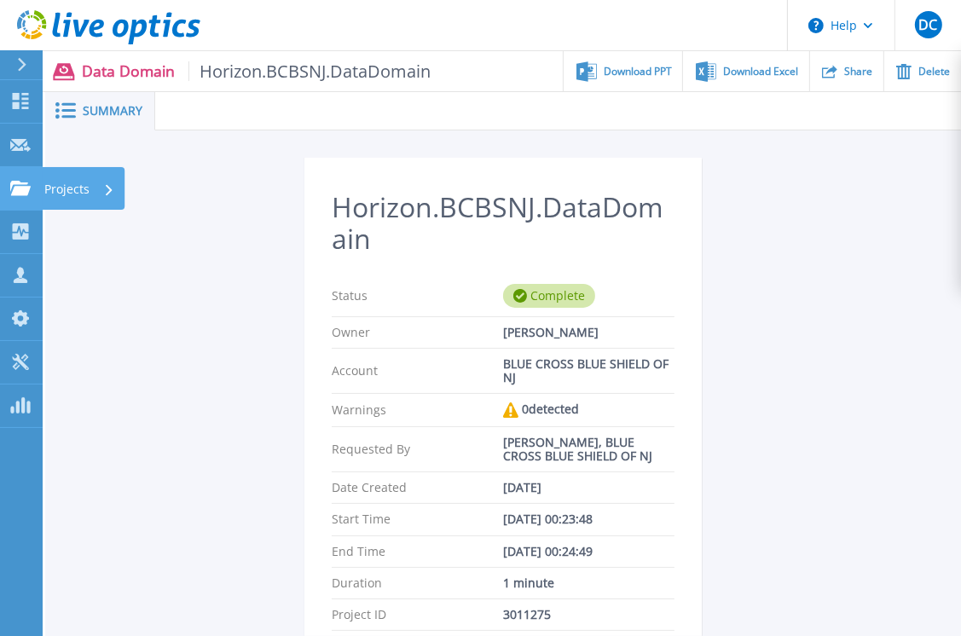
click at [67, 188] on p "Projects" at bounding box center [66, 189] width 45 height 44
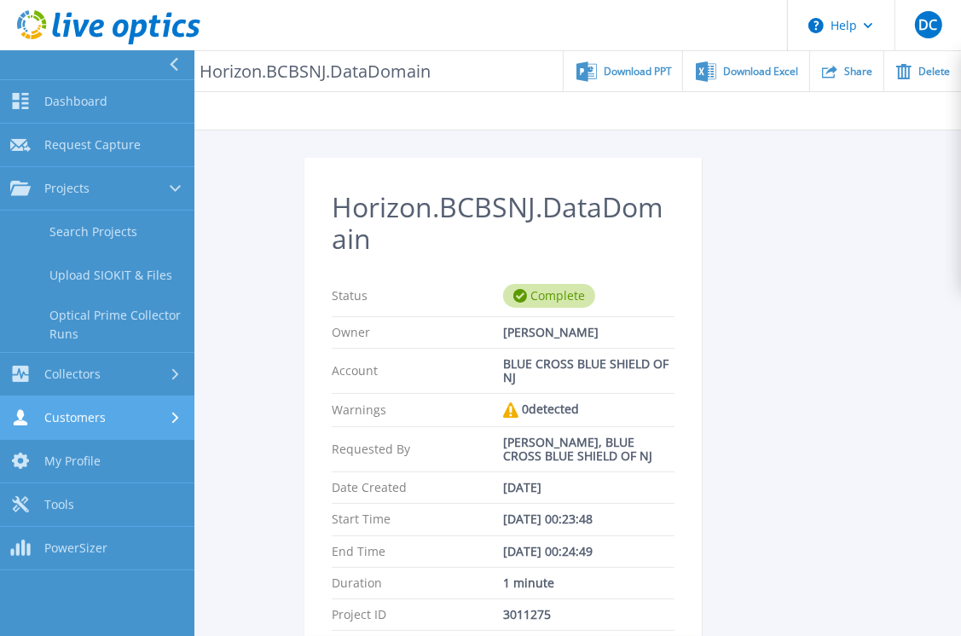
click at [150, 417] on div "Customers" at bounding box center [97, 417] width 174 height 16
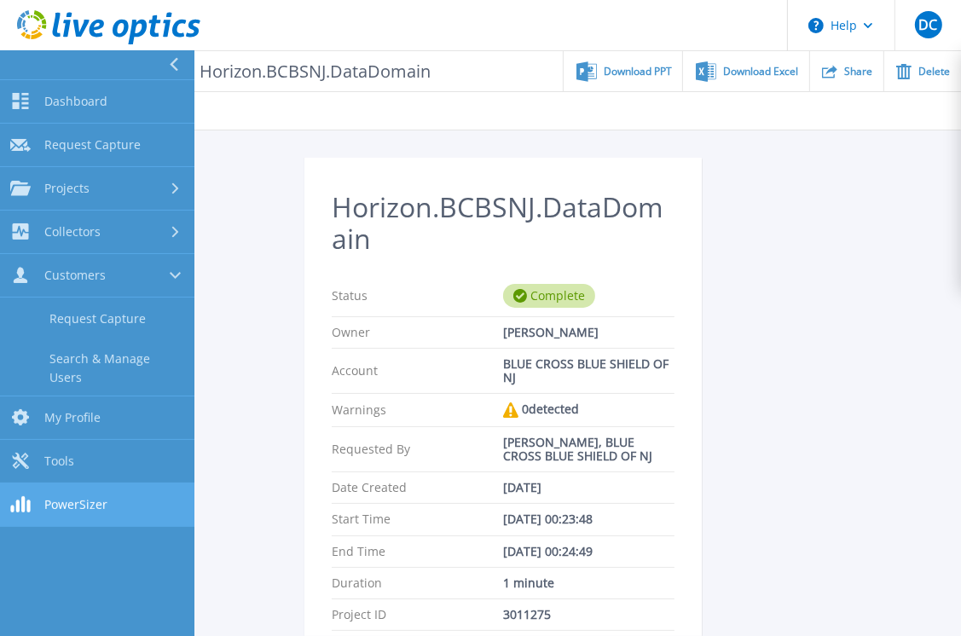
click at [67, 484] on link "PowerSizer PowerSizer" at bounding box center [97, 505] width 194 height 43
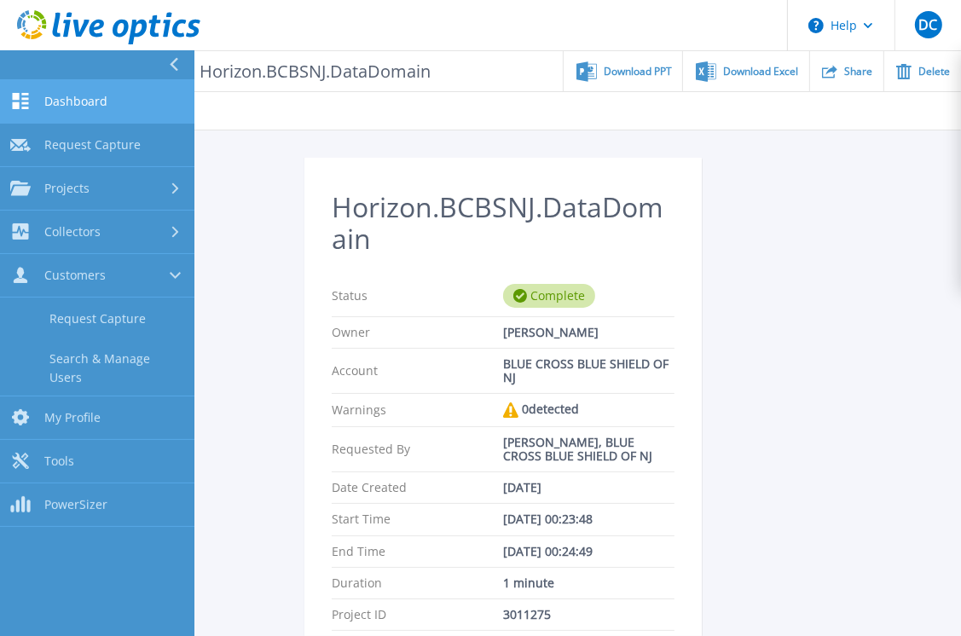
click at [38, 96] on link "Dashboard Dashboard" at bounding box center [97, 101] width 194 height 43
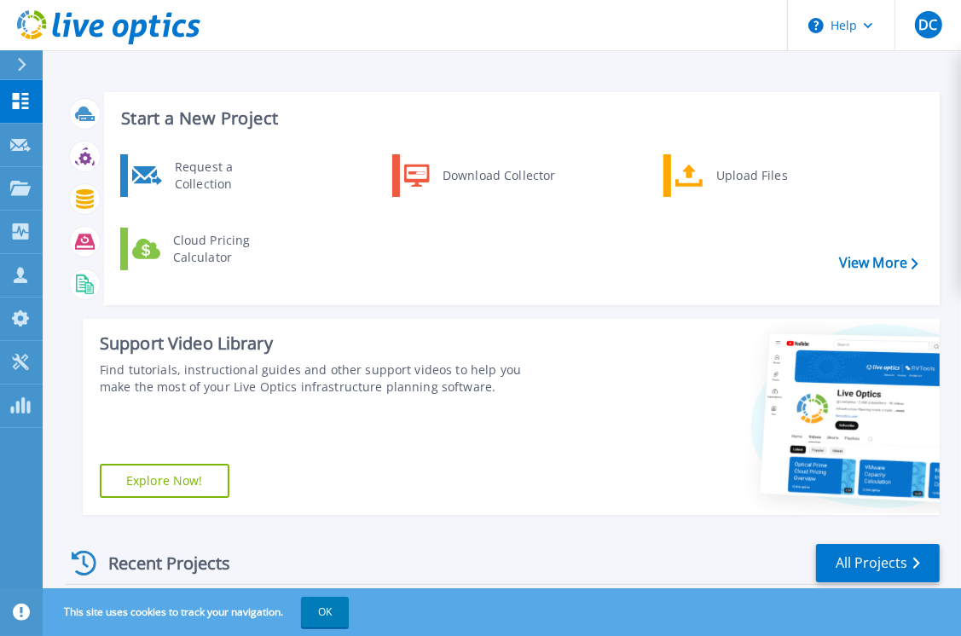
click at [21, 70] on icon at bounding box center [21, 65] width 9 height 14
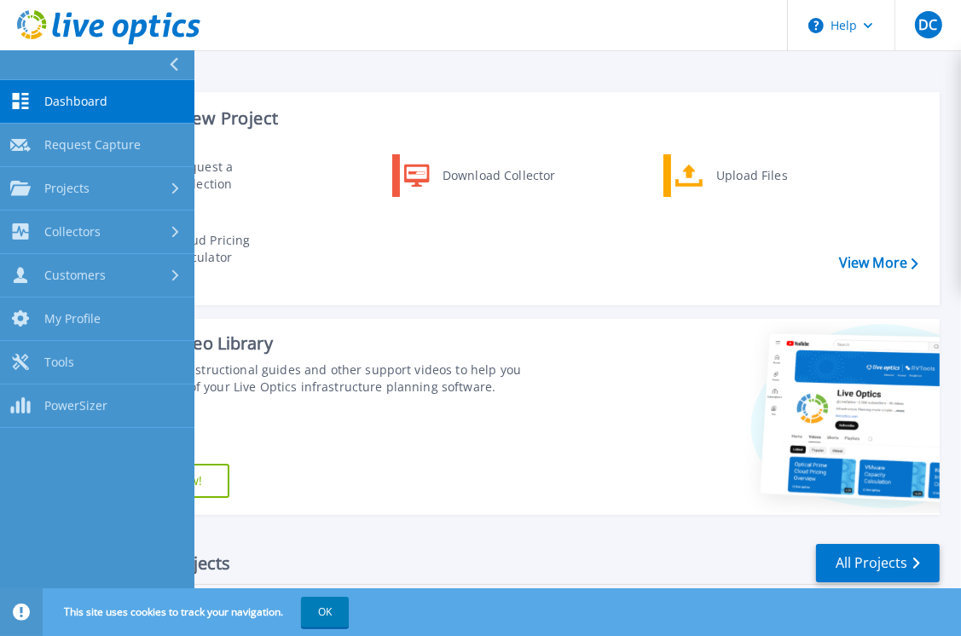
click at [22, 70] on button at bounding box center [97, 65] width 194 height 30
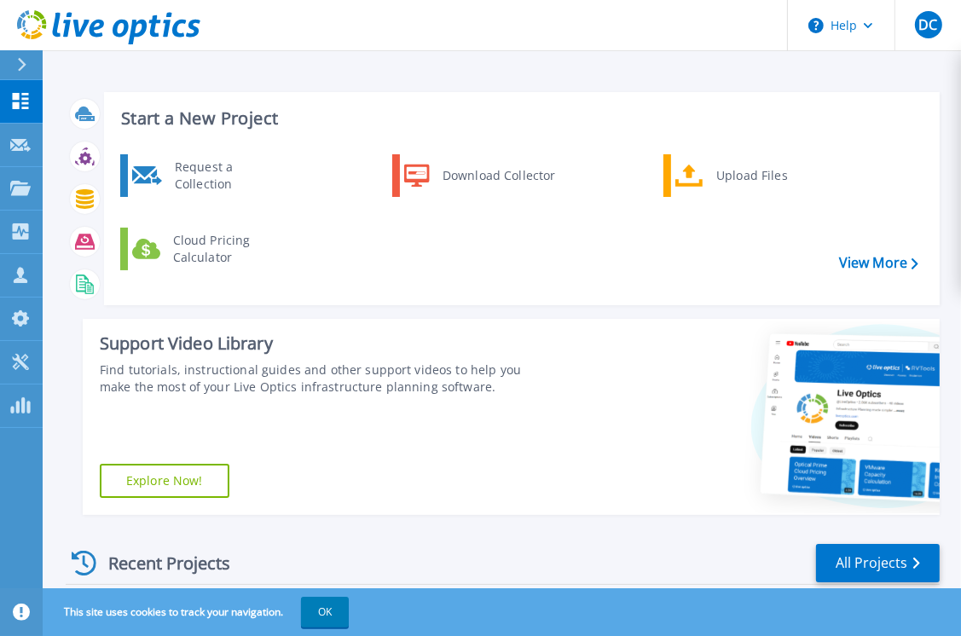
click at [22, 70] on icon at bounding box center [21, 65] width 9 height 14
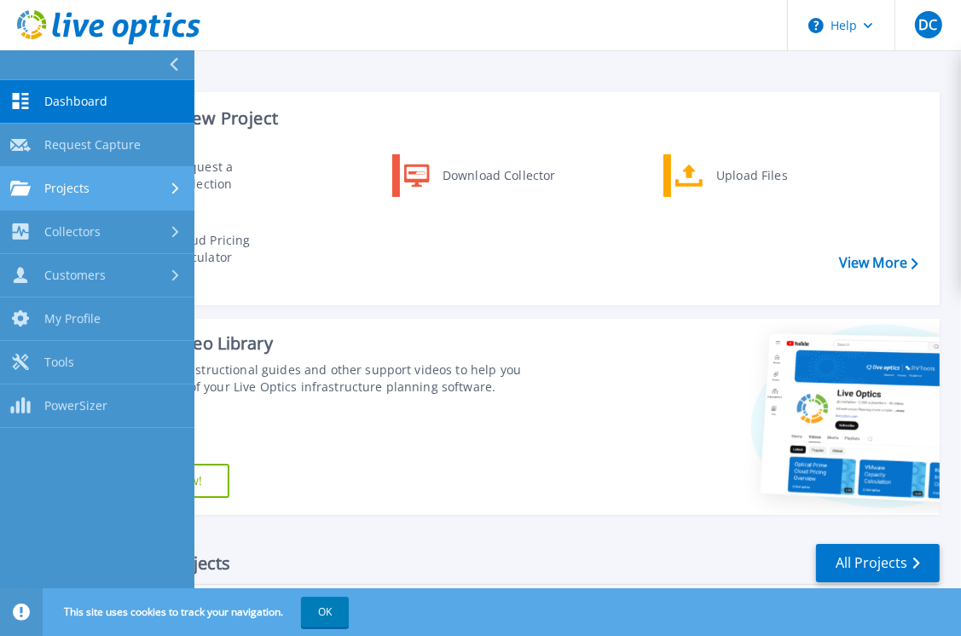
click at [172, 184] on icon at bounding box center [175, 188] width 7 height 11
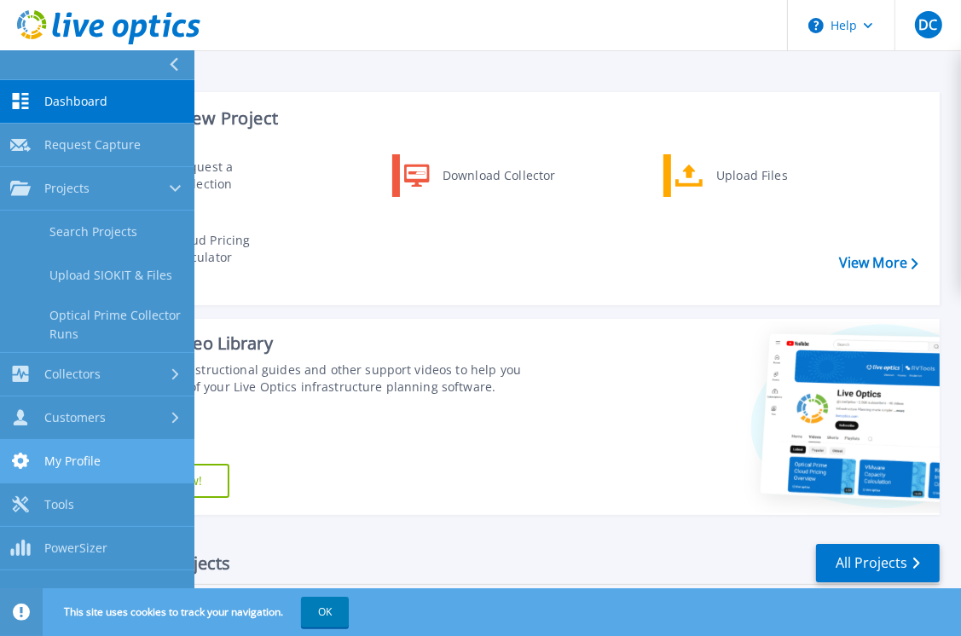
click at [101, 462] on link "My Profile My Profile" at bounding box center [97, 461] width 194 height 43
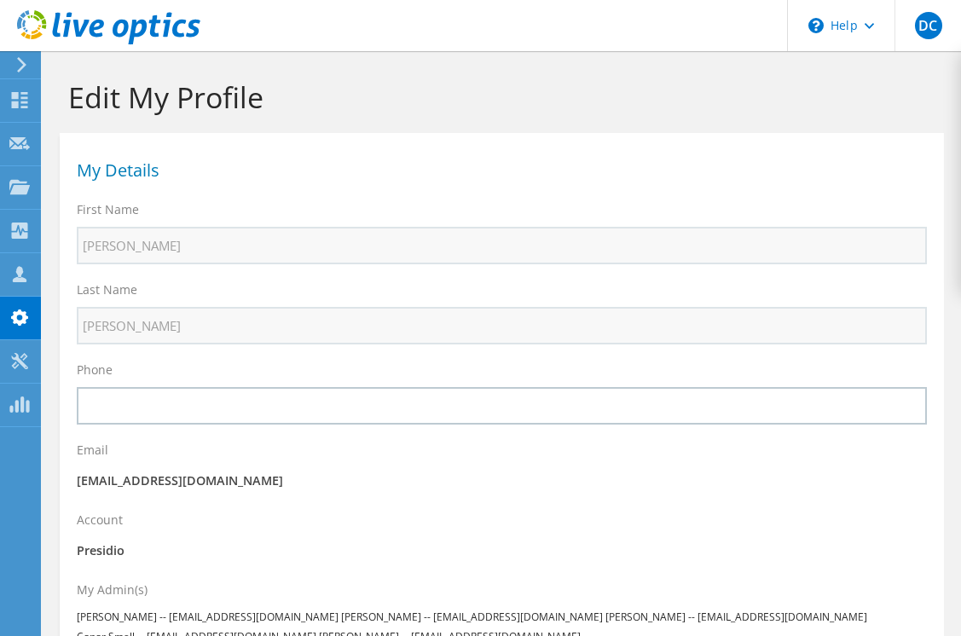
select select "224"
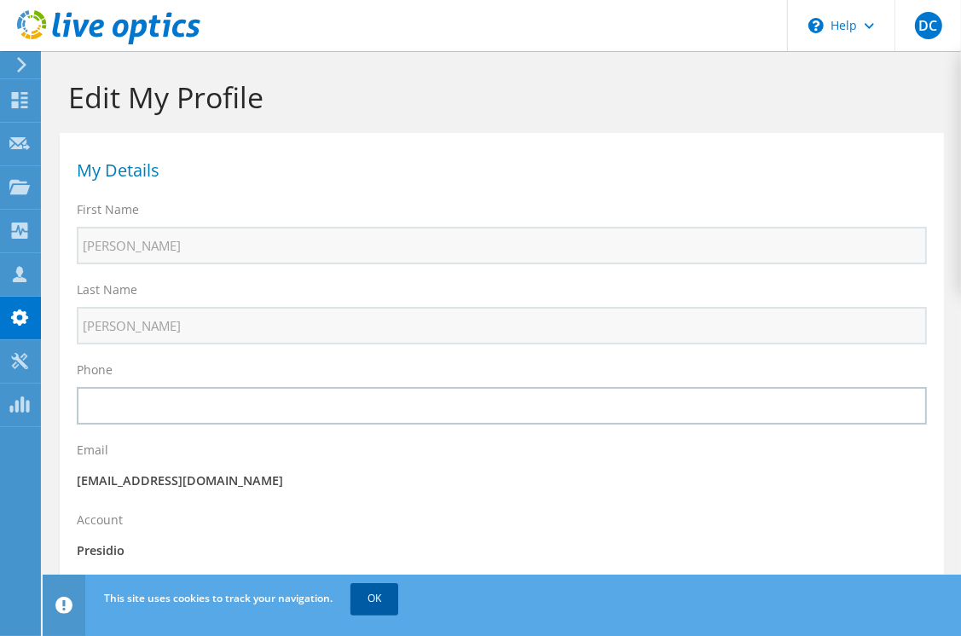
click at [381, 600] on link "OK" at bounding box center [375, 598] width 48 height 31
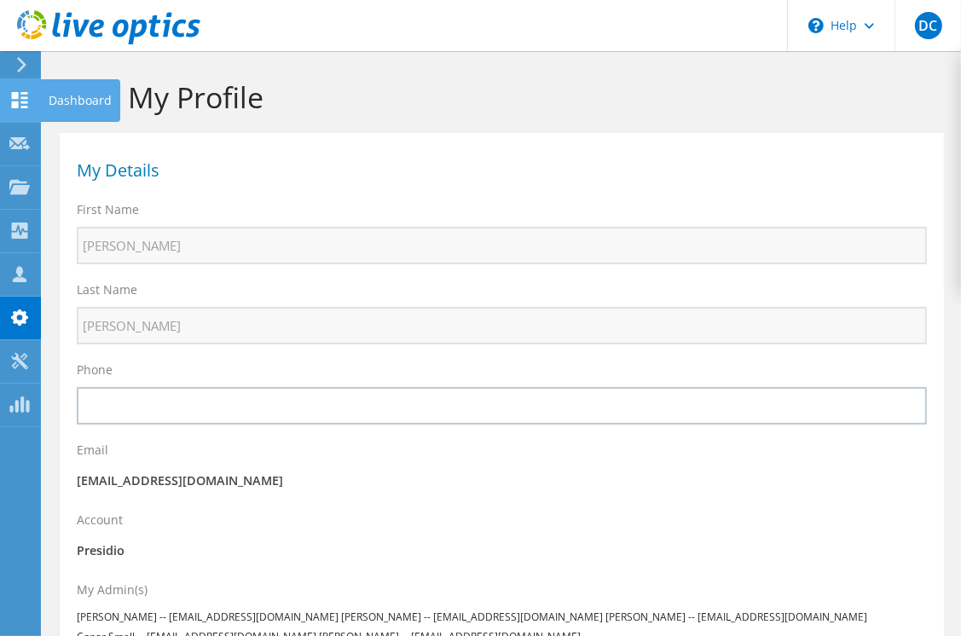
click at [55, 90] on div "Dashboard" at bounding box center [80, 100] width 80 height 43
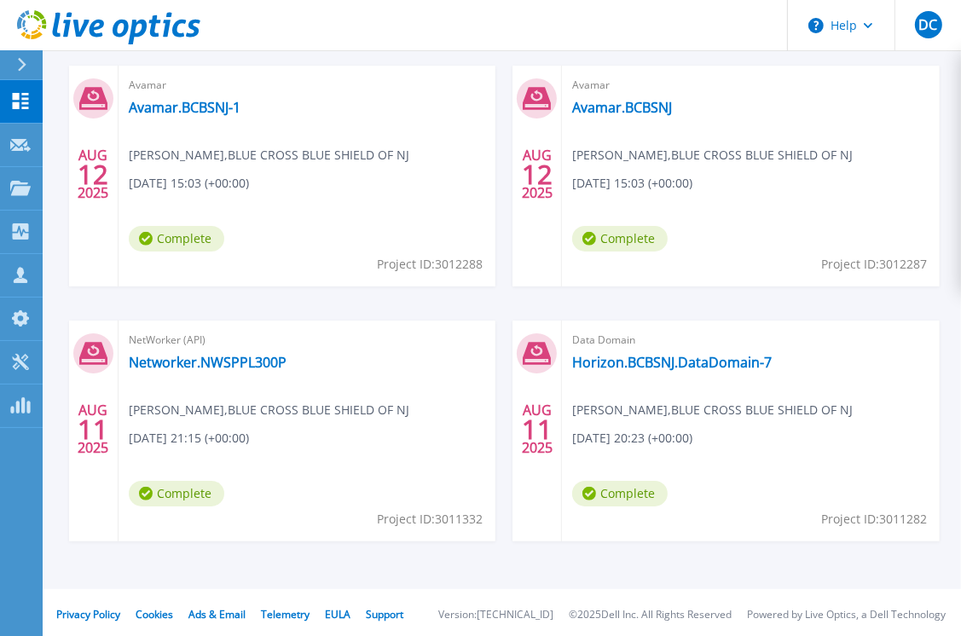
scroll to position [783, 0]
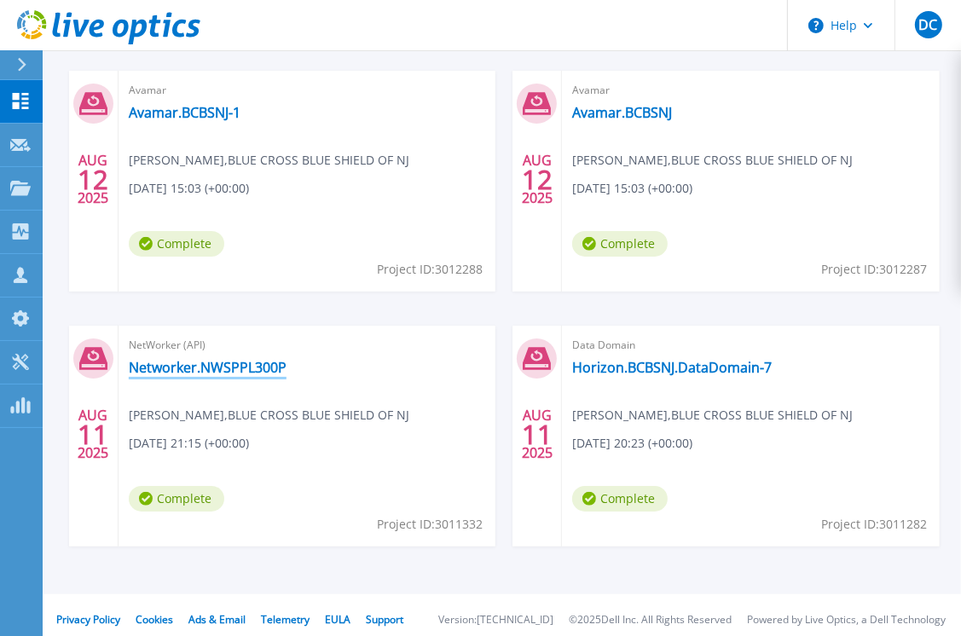
click at [208, 367] on link "Networker.NWSPPL300P" at bounding box center [208, 367] width 158 height 17
